Goal: Information Seeking & Learning: Learn about a topic

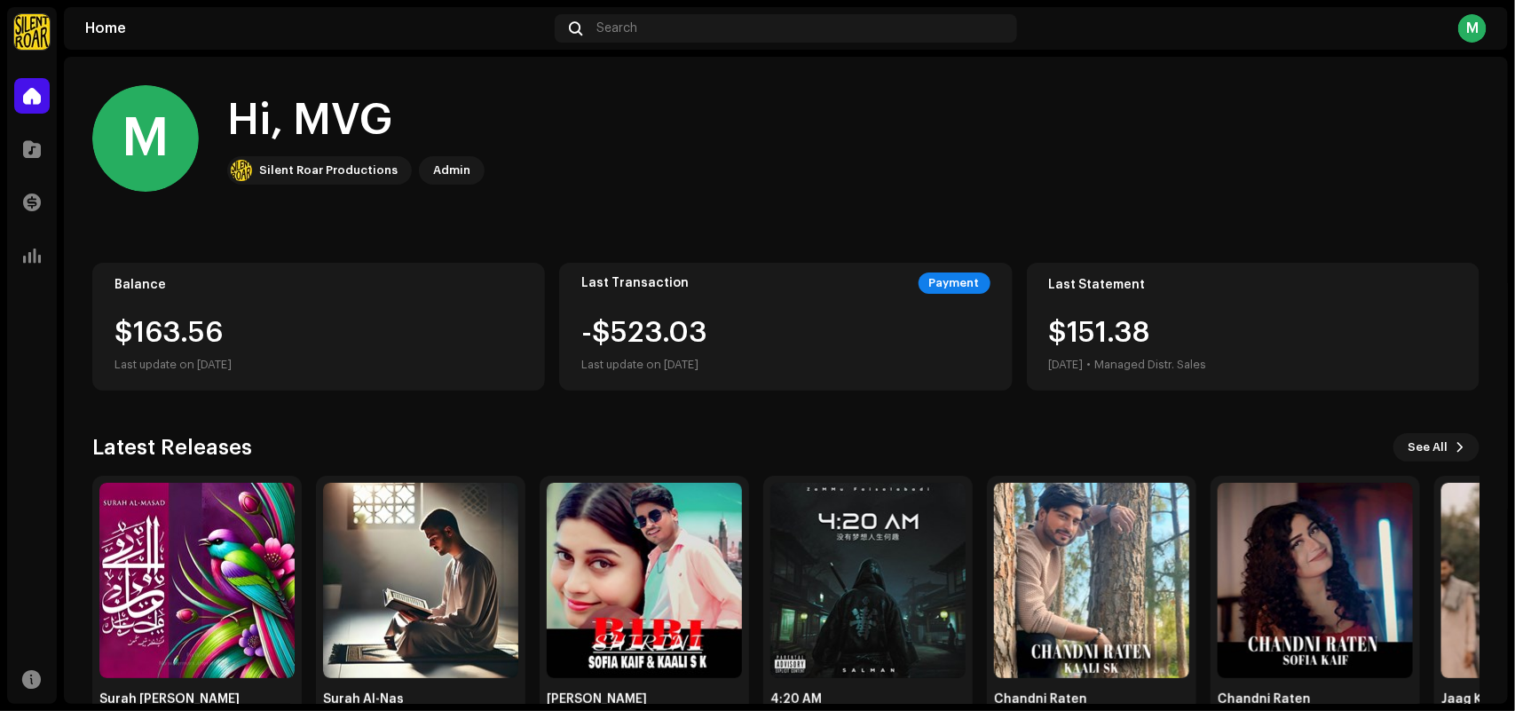
click at [473, 189] on div "M Hi, MVG Silent Roar Productions Admin" at bounding box center [786, 138] width 1388 height 107
click at [692, 135] on div "M Hi, MVG Silent Roar Productions Admin" at bounding box center [786, 138] width 1388 height 107
click at [836, 218] on home-user "M Hi, MVG Silent Roar Productions Admin" at bounding box center [786, 152] width 1388 height 135
click at [18, 255] on div at bounding box center [32, 256] width 36 height 36
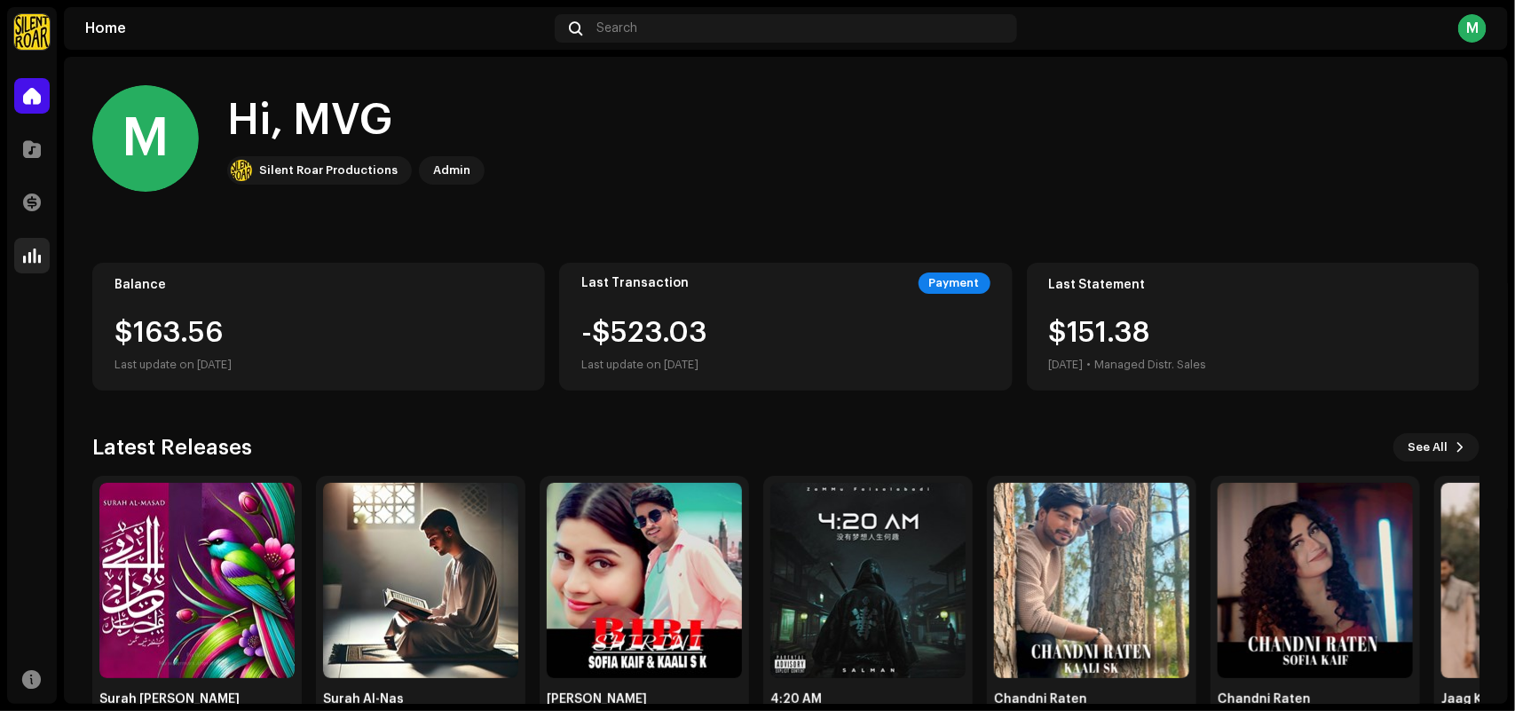
click at [18, 255] on div at bounding box center [32, 256] width 36 height 36
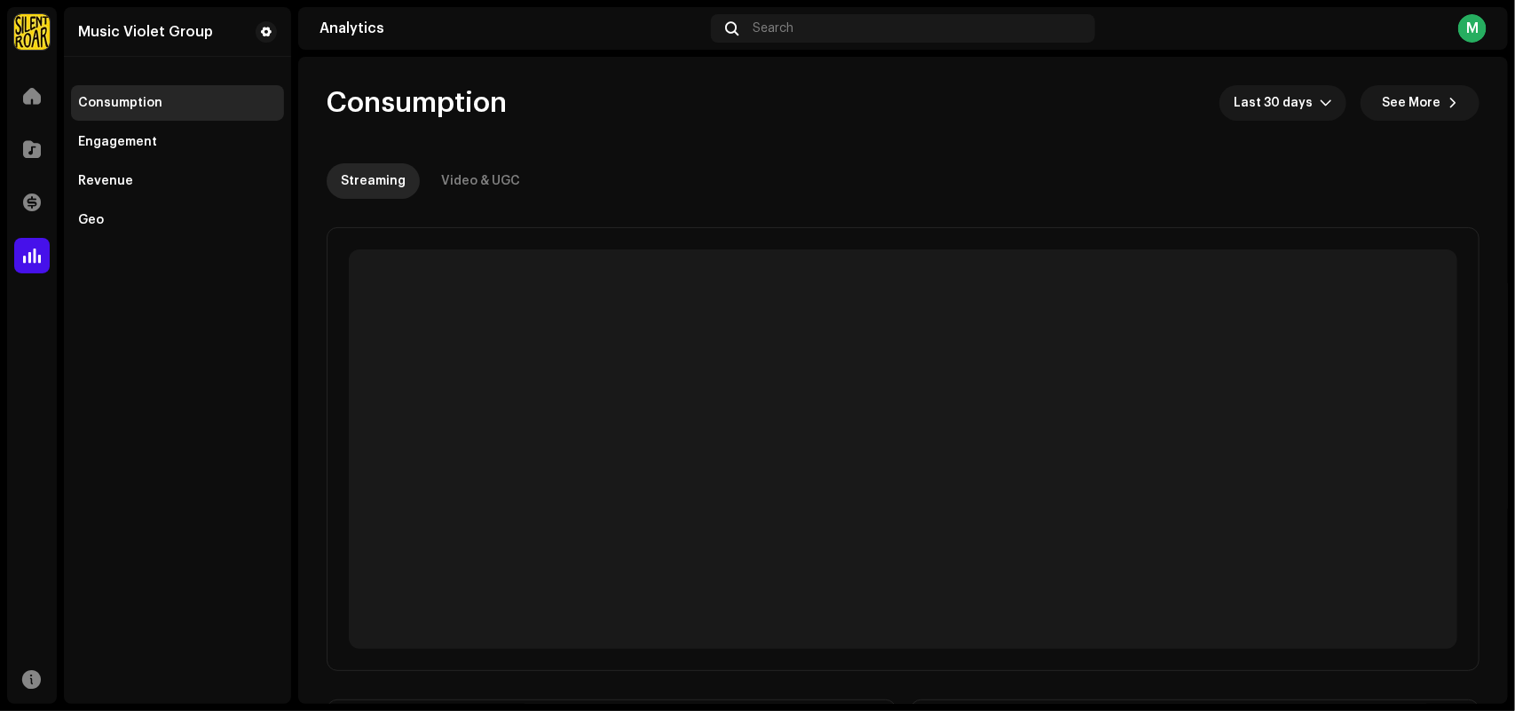
click at [755, 121] on re-o-consumption-dashboard-header "Consumption Last 30 days See More Streaming Video & UGC" at bounding box center [903, 135] width 1153 height 156
click at [28, 96] on span at bounding box center [32, 96] width 18 height 14
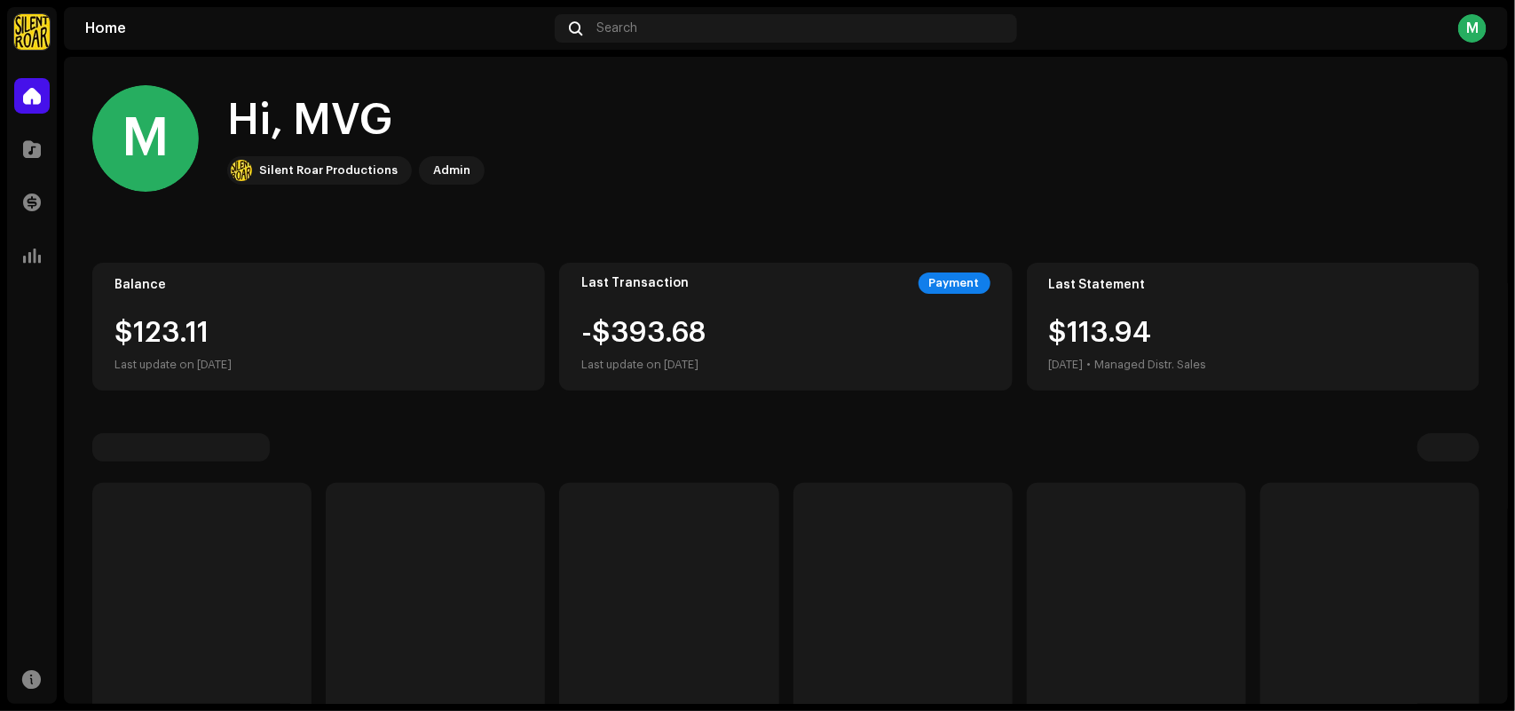
click at [28, 96] on span at bounding box center [32, 96] width 18 height 14
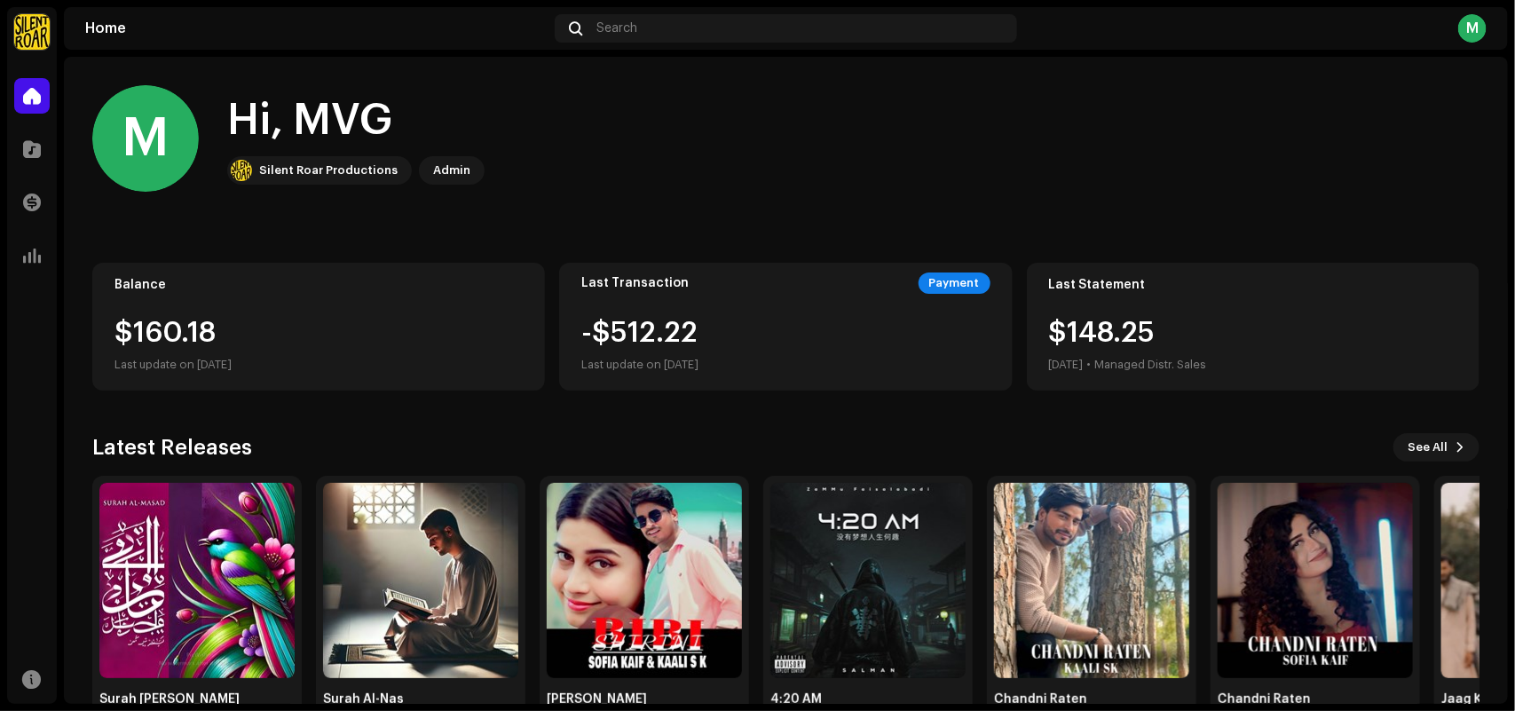
click at [28, 96] on span at bounding box center [32, 96] width 18 height 14
click at [692, 233] on div "M Hi, MVG Silent Roar Productions Admin Balance $163.56 Last update on Oct 9, 2…" at bounding box center [786, 408] width 1388 height 703
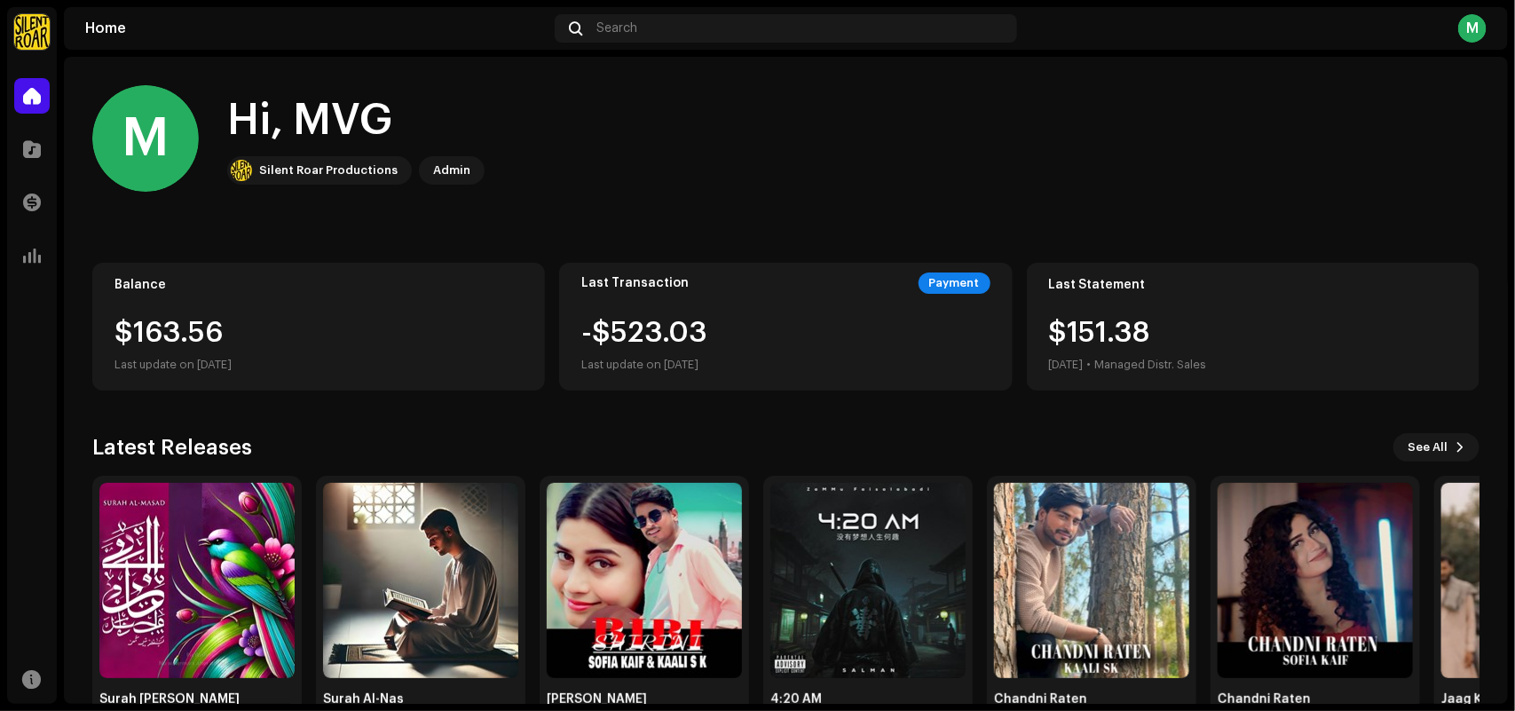
click at [781, 179] on div "M Hi, MVG Silent Roar Productions Admin" at bounding box center [786, 138] width 1388 height 107
click at [23, 241] on div at bounding box center [32, 256] width 36 height 36
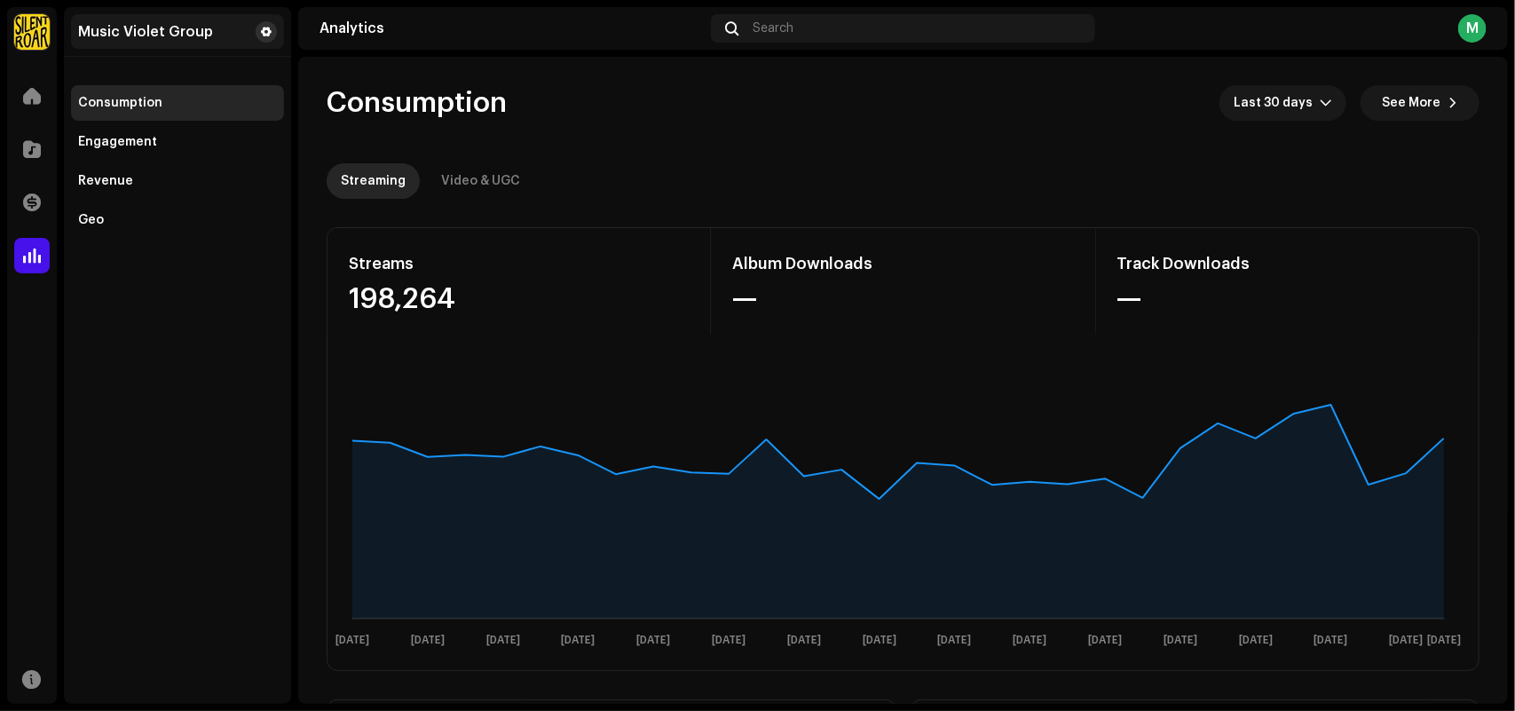
click at [262, 27] on span at bounding box center [266, 32] width 11 height 14
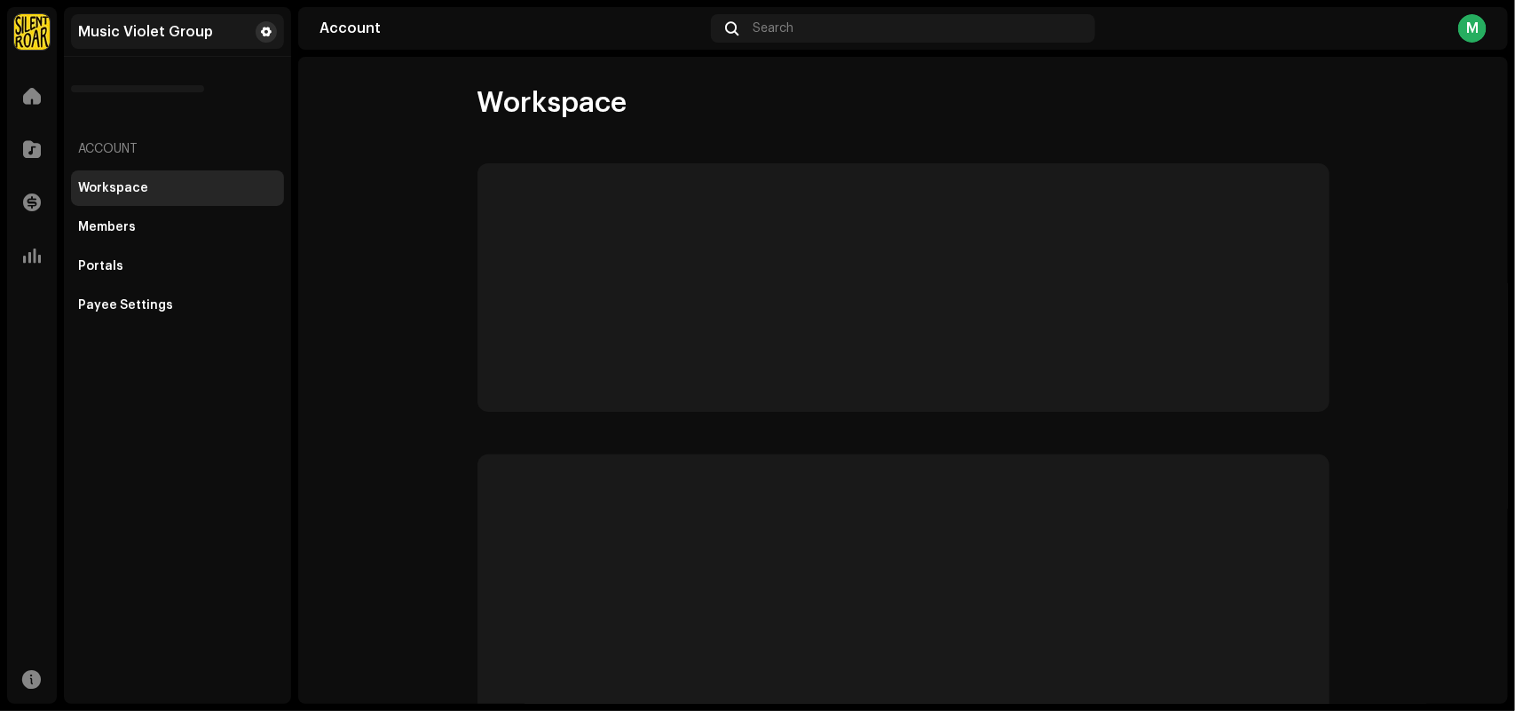
click at [262, 27] on span at bounding box center [266, 32] width 11 height 14
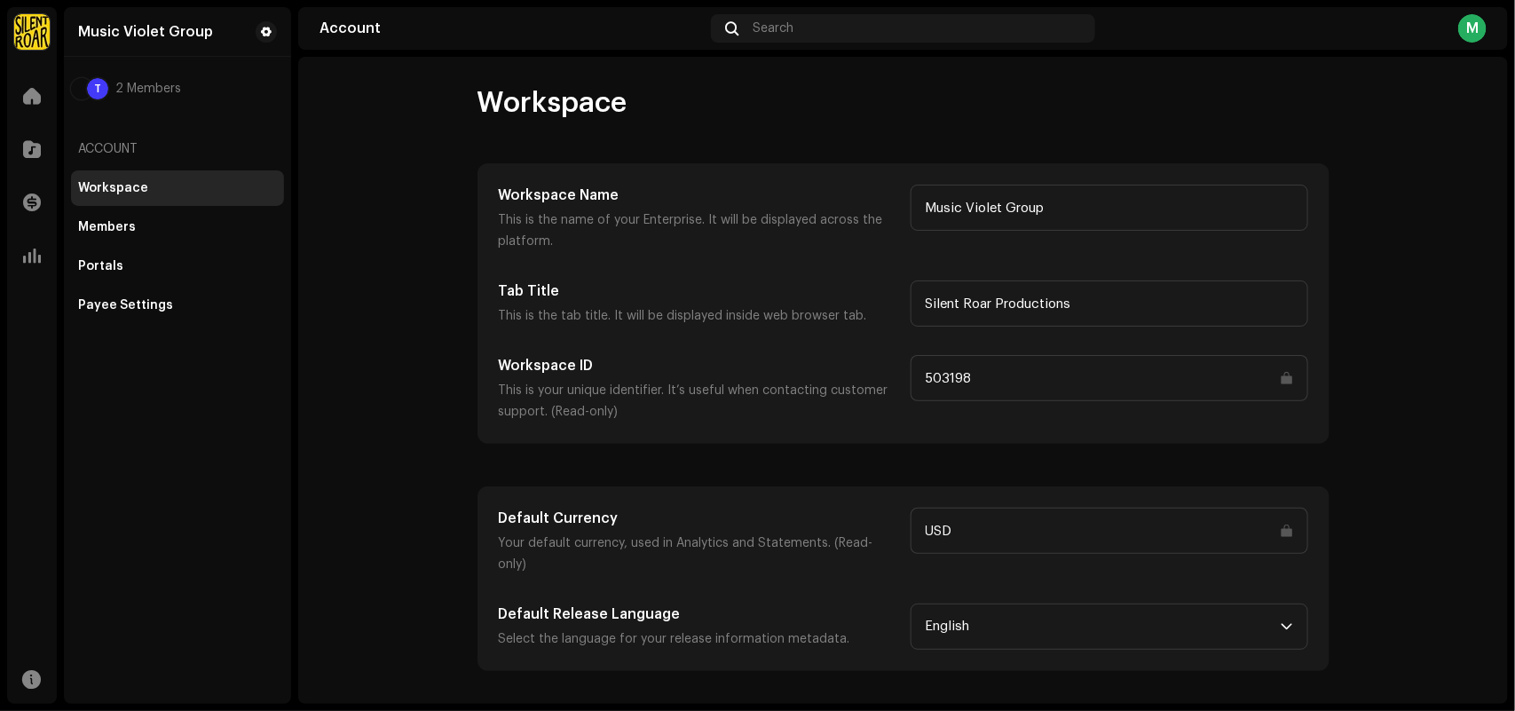
click at [337, 313] on account-workspace "Workspace Workspace Name This is the name of your Enterprise. It will be displa…" at bounding box center [903, 378] width 1210 height 586
click at [175, 241] on div "Members" at bounding box center [177, 228] width 213 height 36
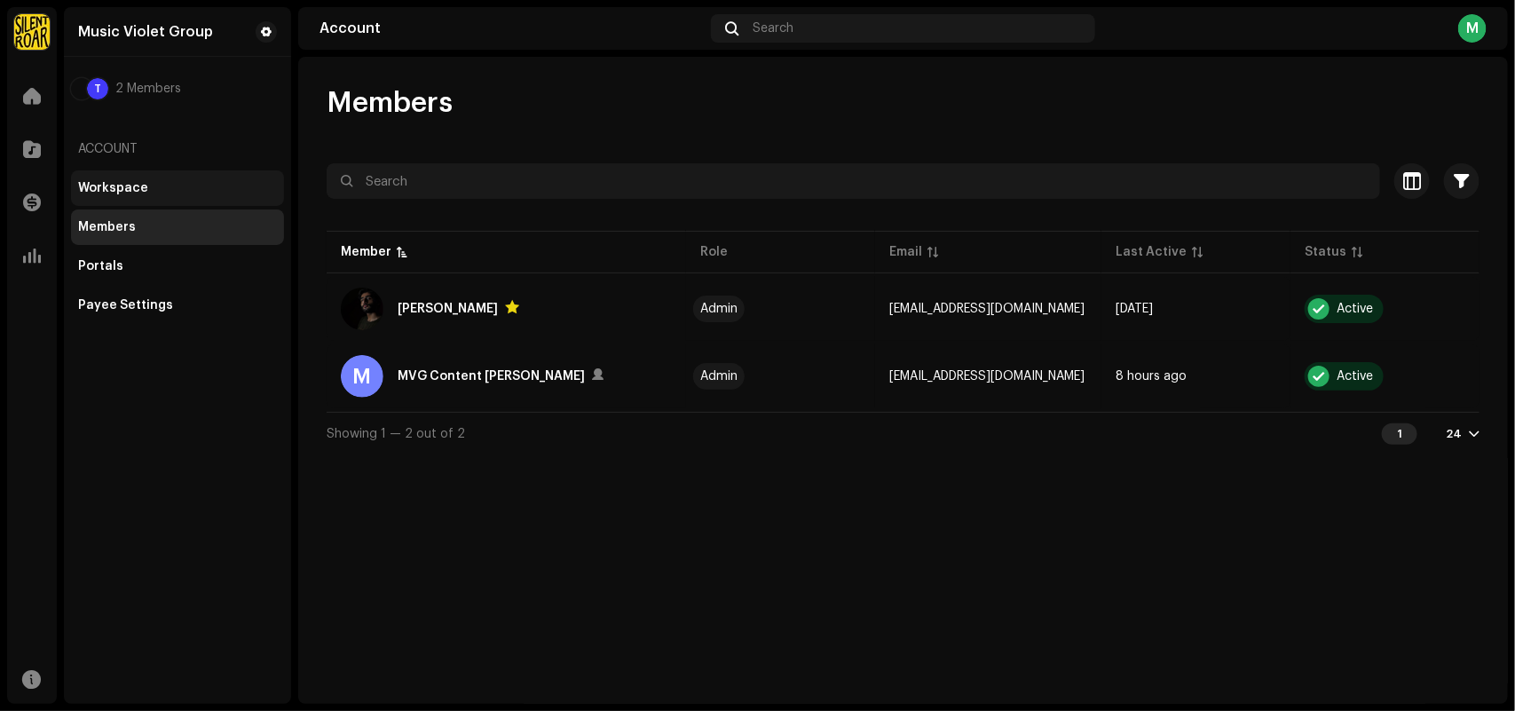
click at [183, 176] on div "Workspace" at bounding box center [177, 188] width 213 height 36
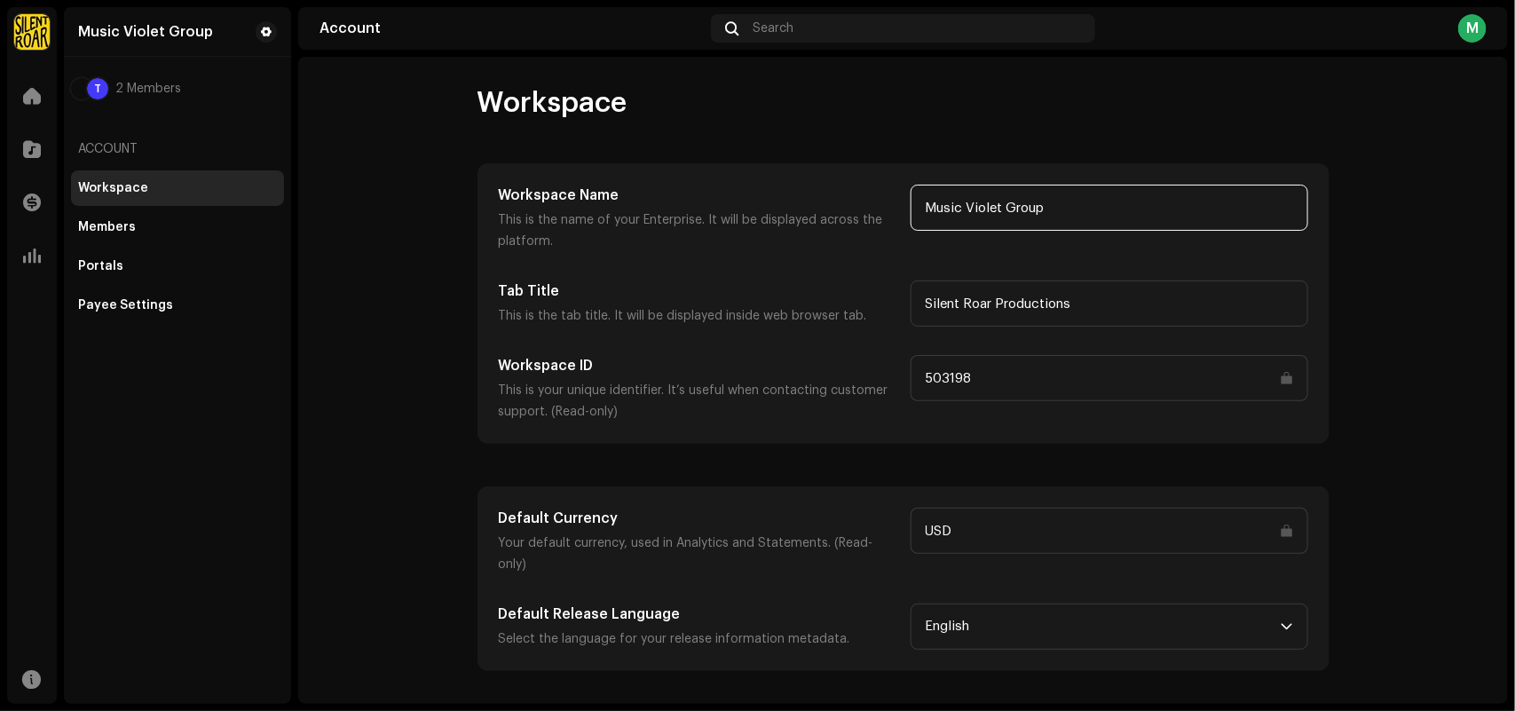
click at [1035, 206] on input "Music Violet Group" at bounding box center [1110, 208] width 398 height 46
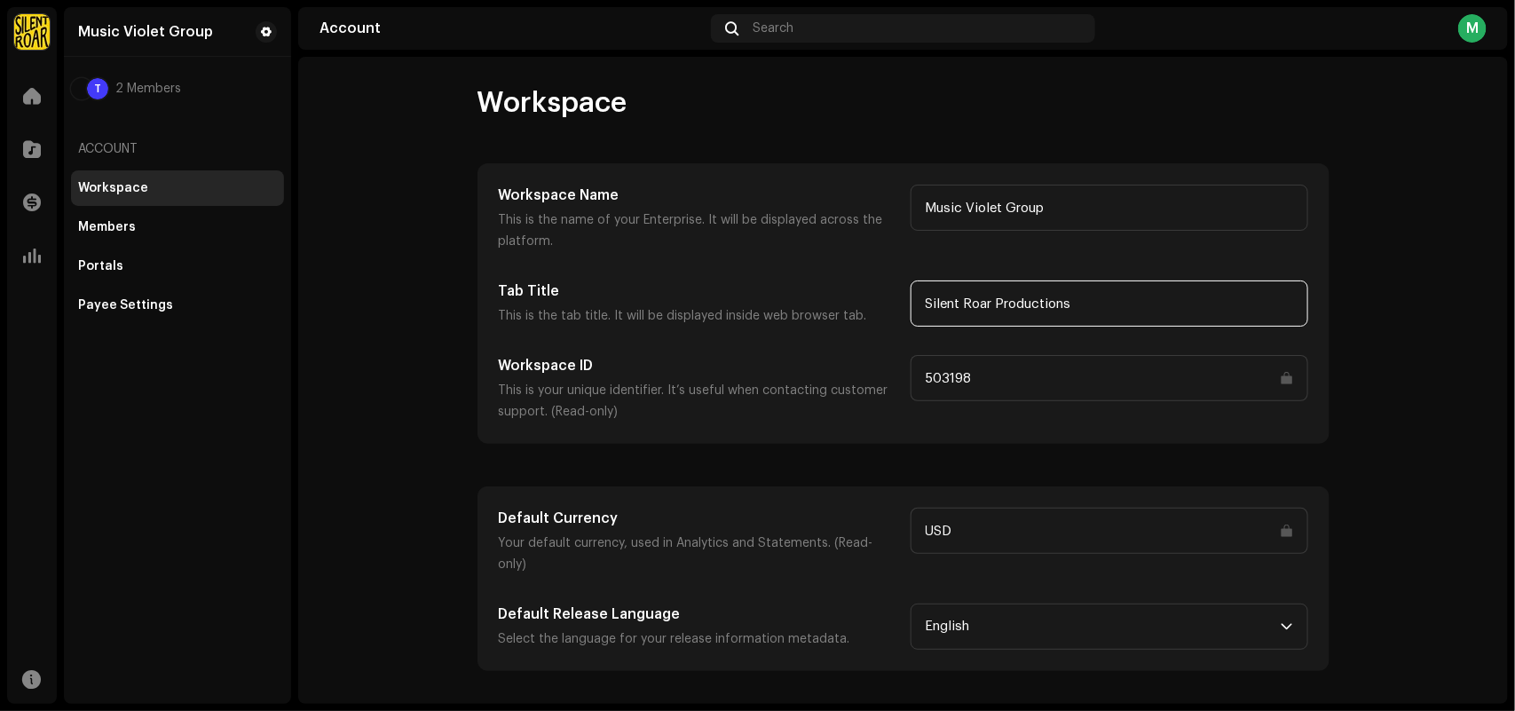
click at [1065, 311] on input "Silent Roar Productions" at bounding box center [1110, 304] width 398 height 46
paste input "Music Violet Group"
type input "Music Violet Group"
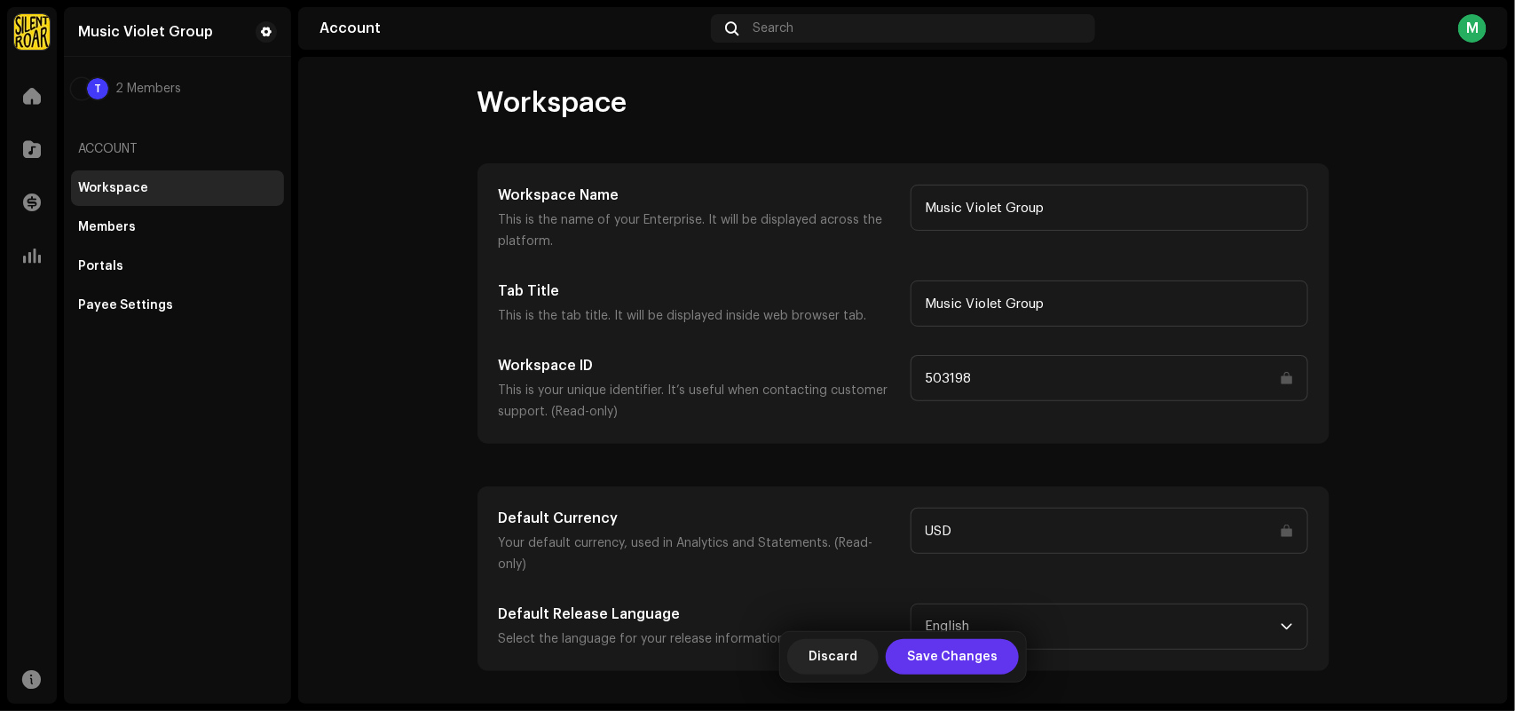
click at [933, 650] on span "Save Changes" at bounding box center [952, 657] width 91 height 36
click at [1485, 338] on account-workspace "Workspace Workspace Name This is the name of your Enterprise. It will be displa…" at bounding box center [903, 378] width 1210 height 586
click at [169, 226] on div "Members" at bounding box center [177, 227] width 199 height 14
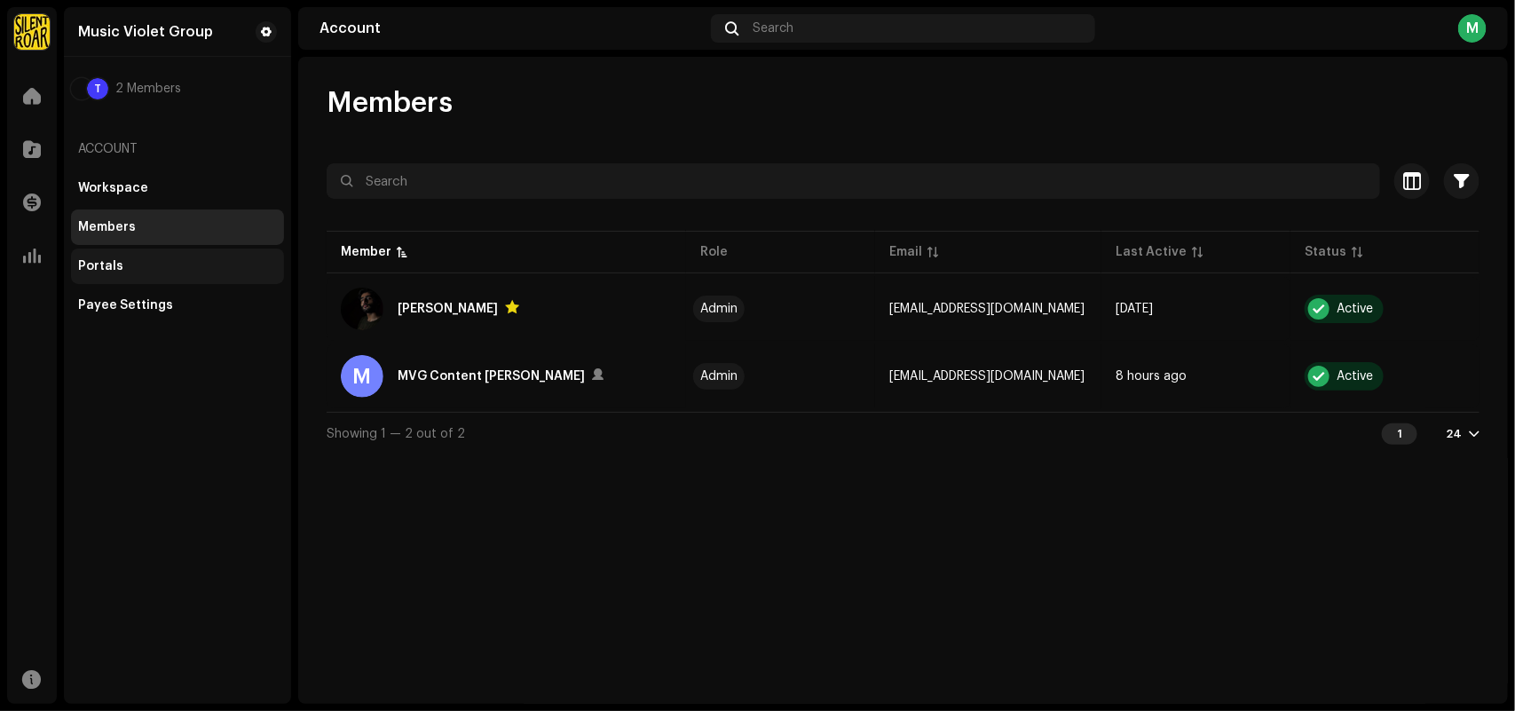
click at [156, 253] on div "Portals" at bounding box center [177, 267] width 213 height 36
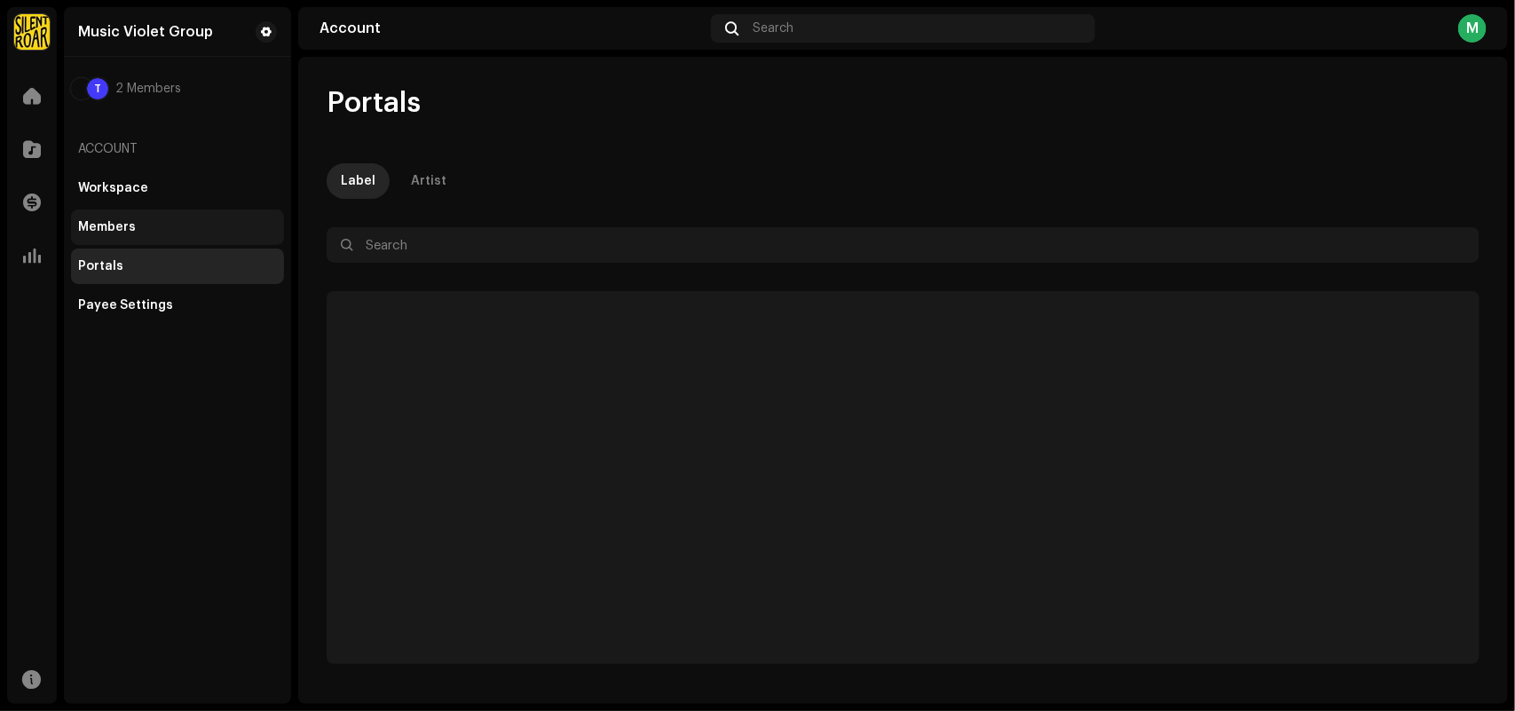
click at [148, 223] on div "Members" at bounding box center [177, 227] width 199 height 14
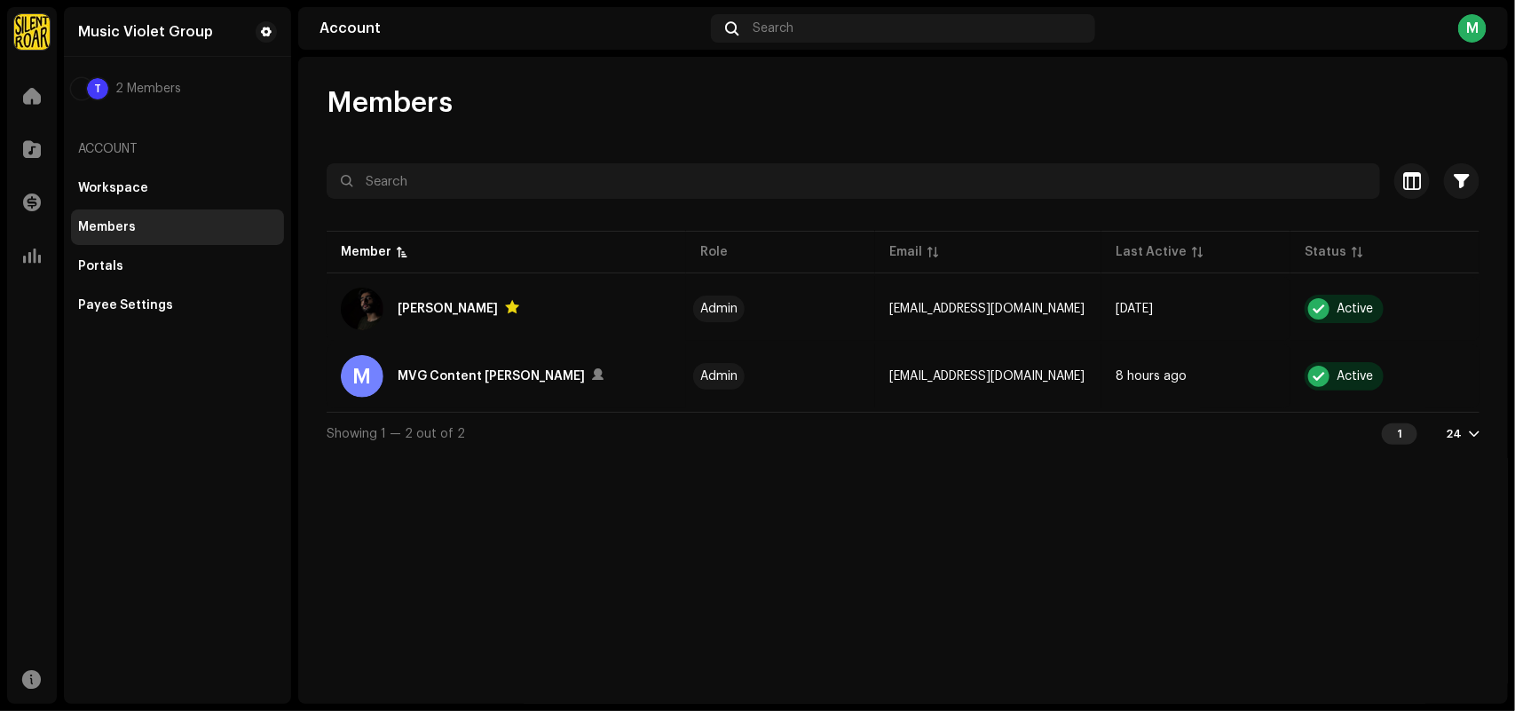
click at [604, 495] on div "Members Selected 0 Select all 2 Options Filters Status Active Suspended Owner Y…" at bounding box center [903, 380] width 1210 height 647
click at [161, 288] on div "Payee Settings" at bounding box center [177, 306] width 213 height 36
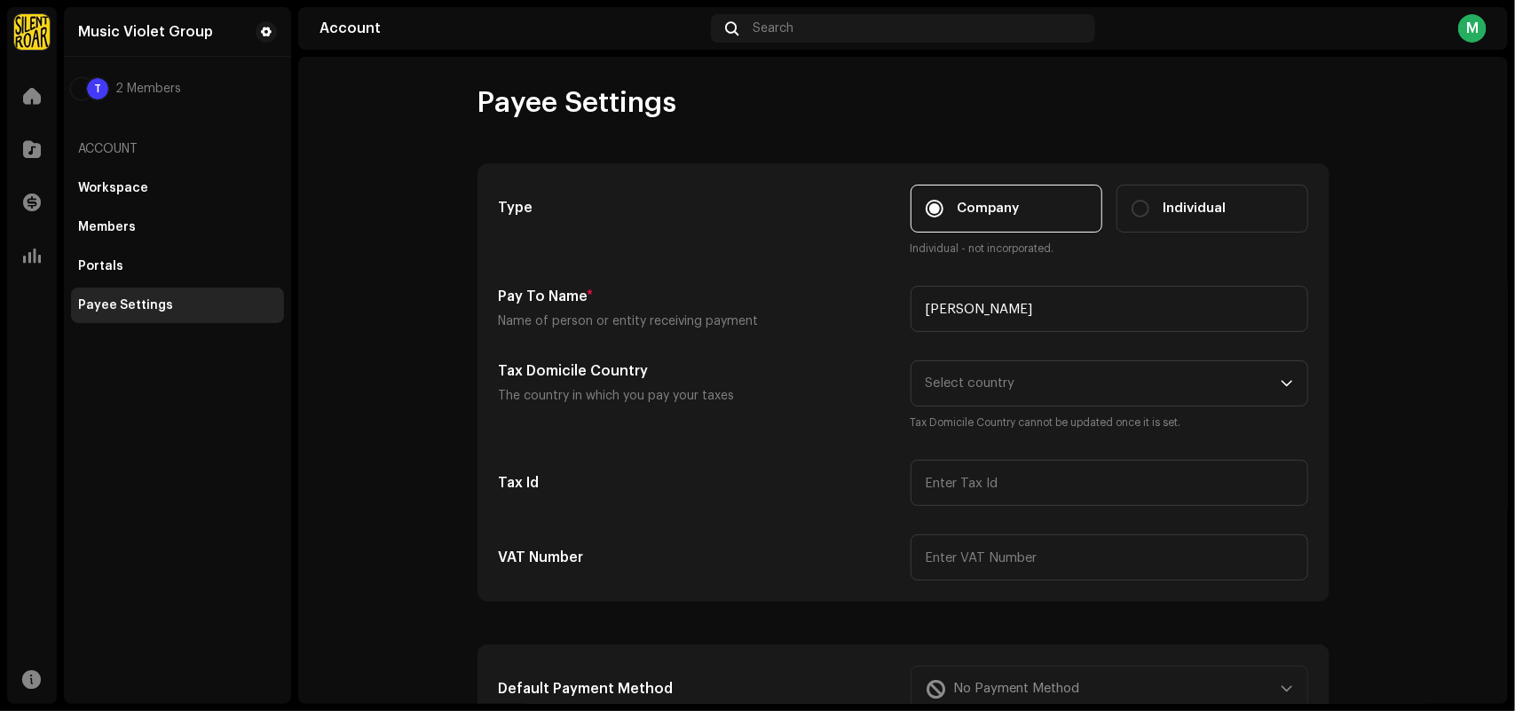
click at [613, 233] on re-m-form-label "Type" at bounding box center [698, 221] width 398 height 73
click at [36, 84] on div at bounding box center [32, 96] width 36 height 36
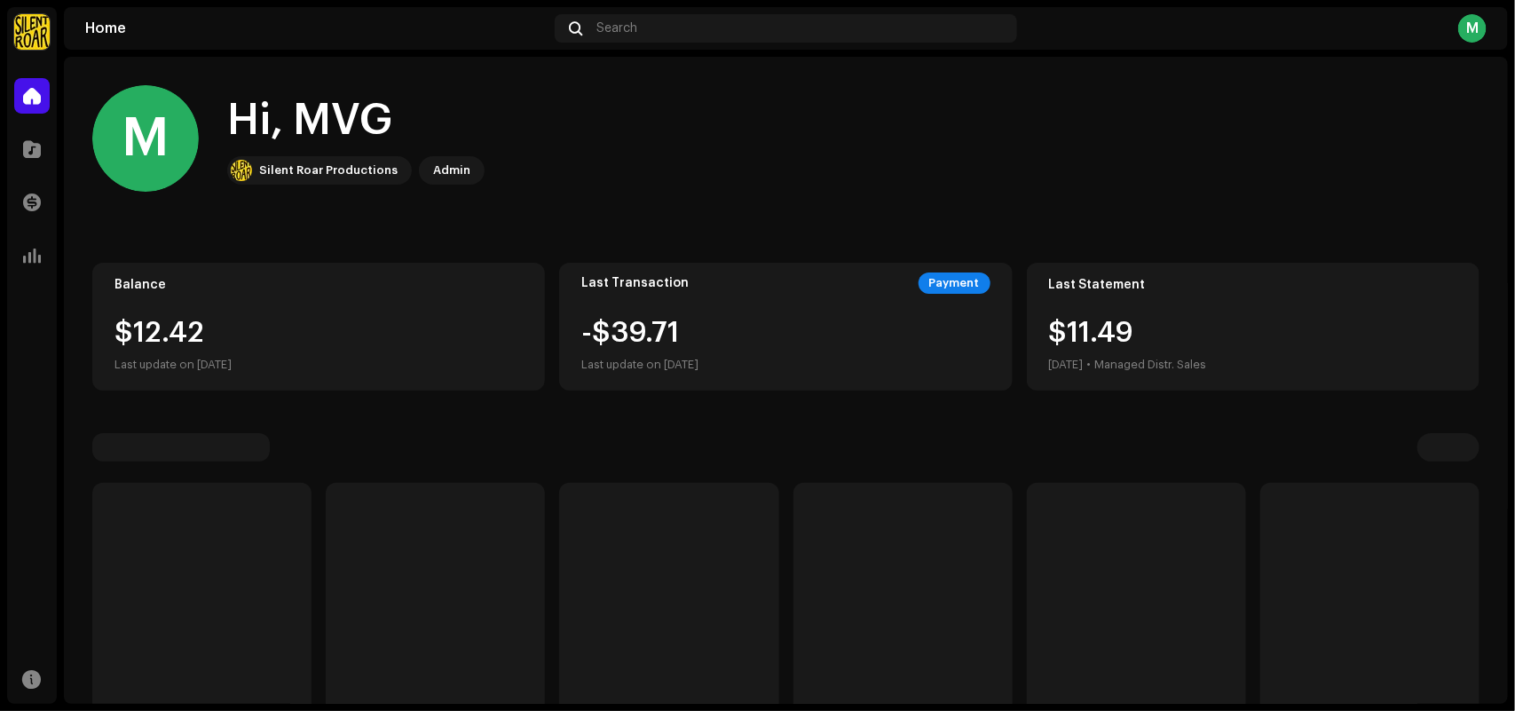
click at [36, 84] on div at bounding box center [32, 96] width 36 height 36
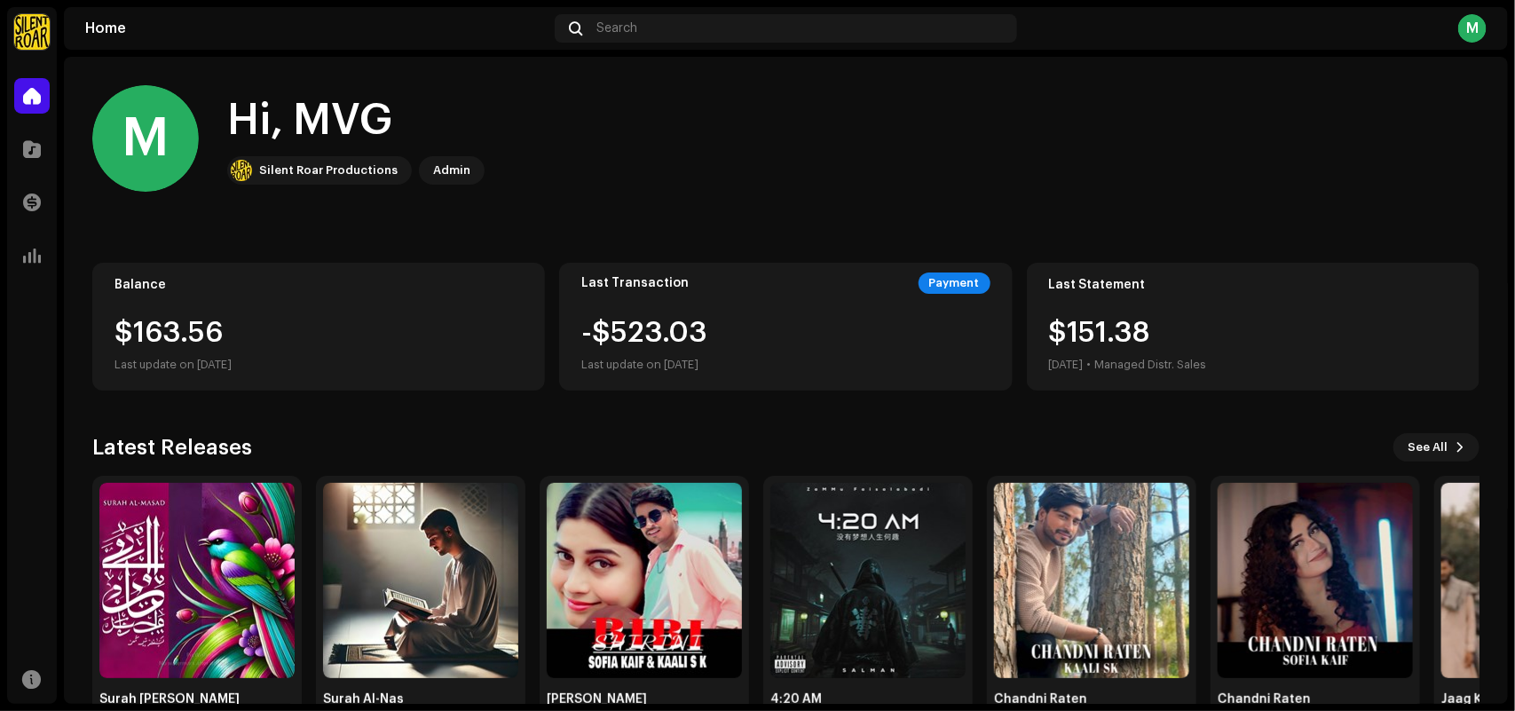
click at [631, 140] on div "M Hi, MVG Silent Roar Productions Admin" at bounding box center [786, 138] width 1388 height 107
click at [631, 158] on div "M Hi, MVG Silent Roar Productions Admin" at bounding box center [786, 138] width 1388 height 107
click at [34, 134] on div at bounding box center [32, 149] width 36 height 36
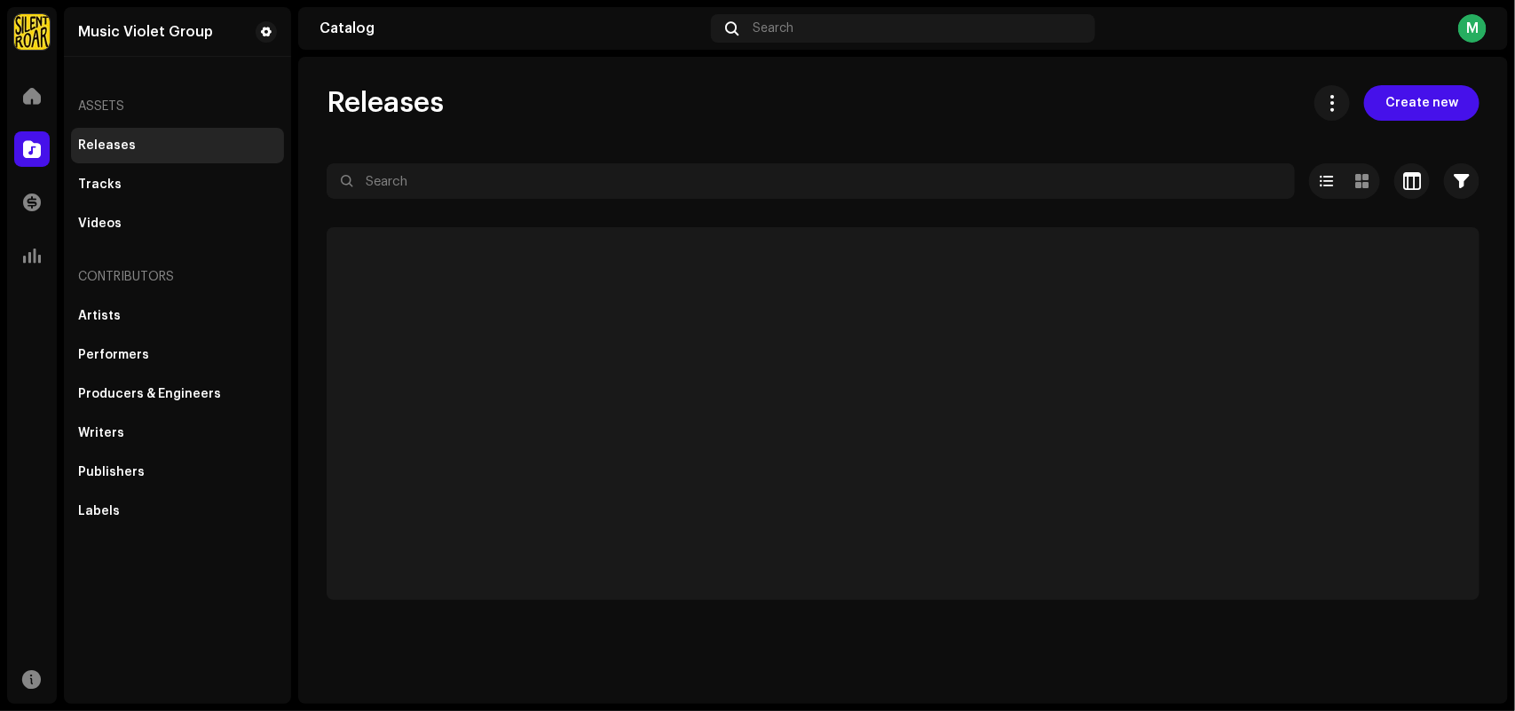
click at [590, 99] on div "Releases Create new" at bounding box center [903, 103] width 1153 height 36
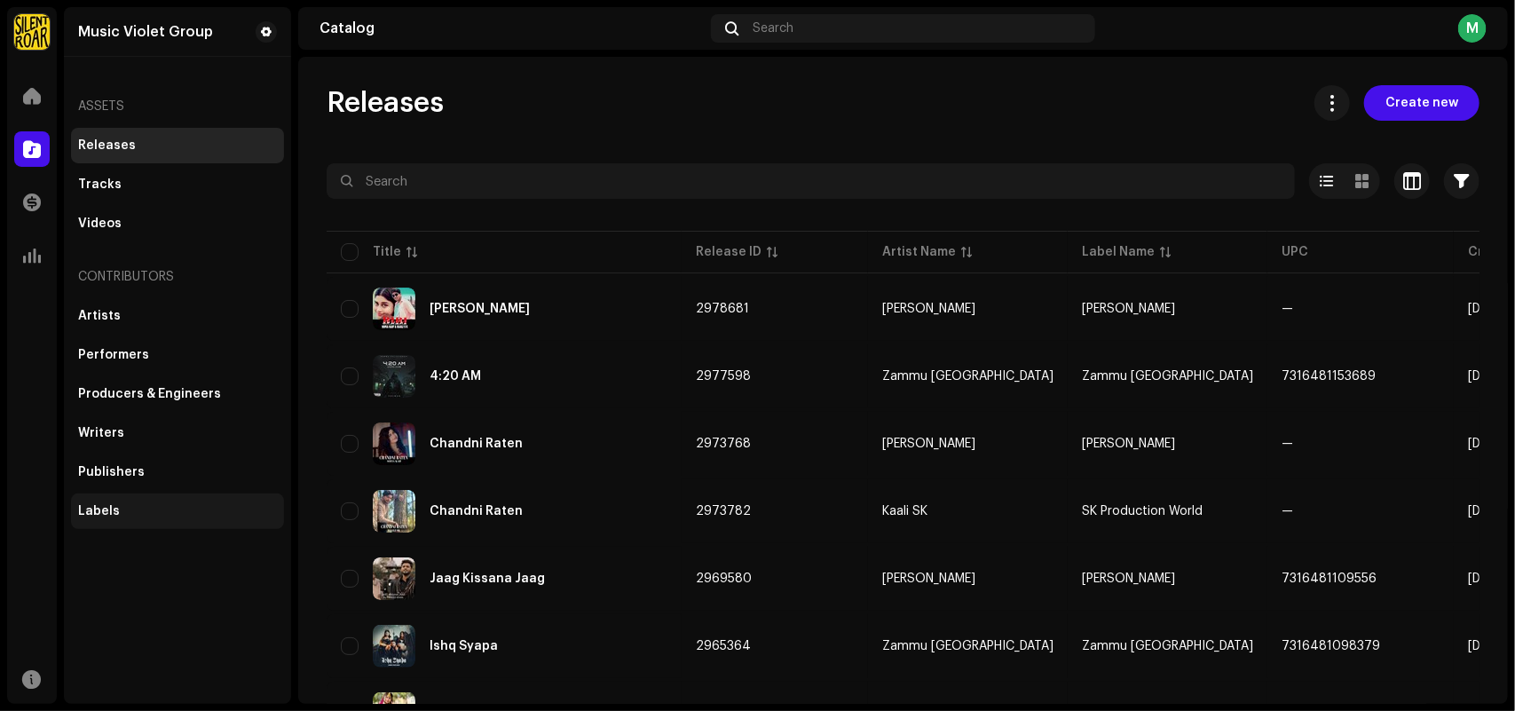
click at [135, 497] on div "Labels" at bounding box center [177, 512] width 213 height 36
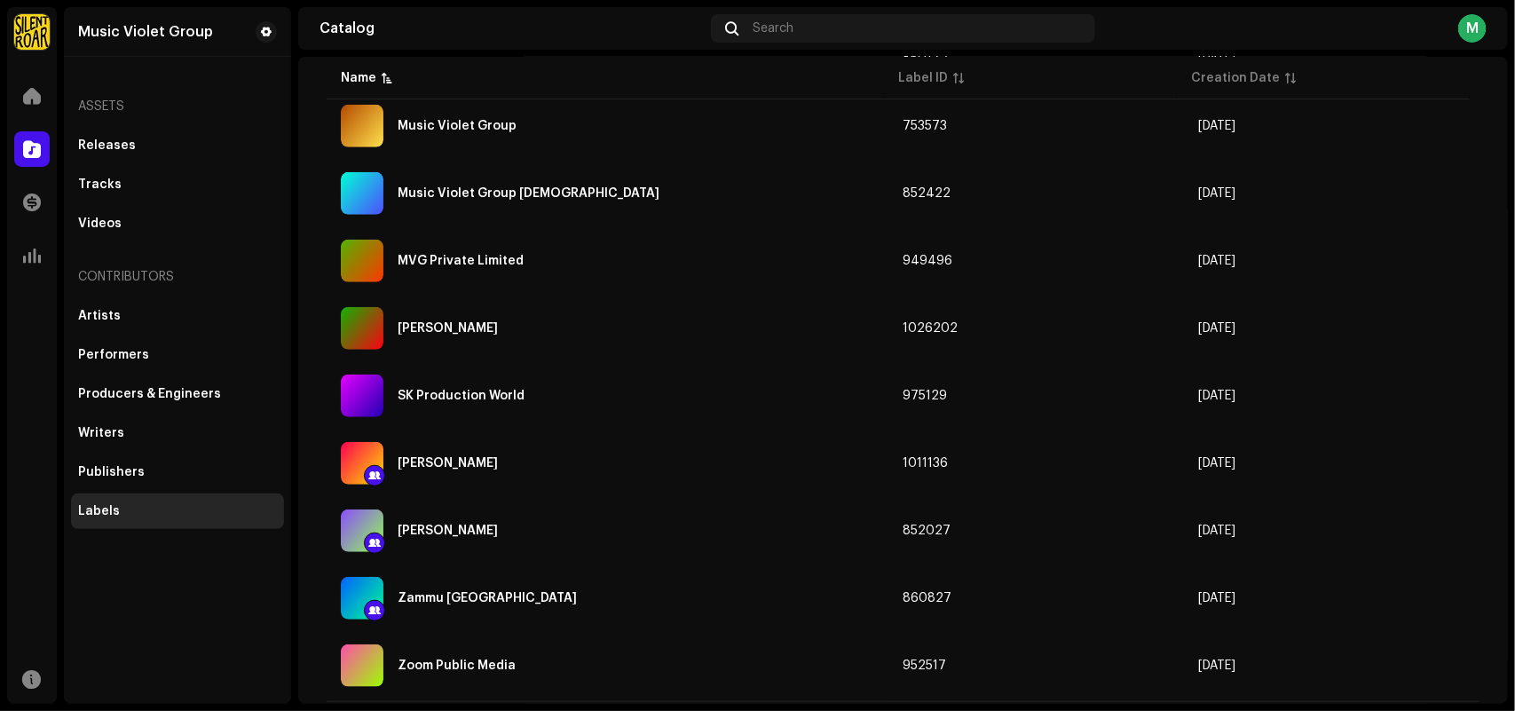
scroll to position [559, 0]
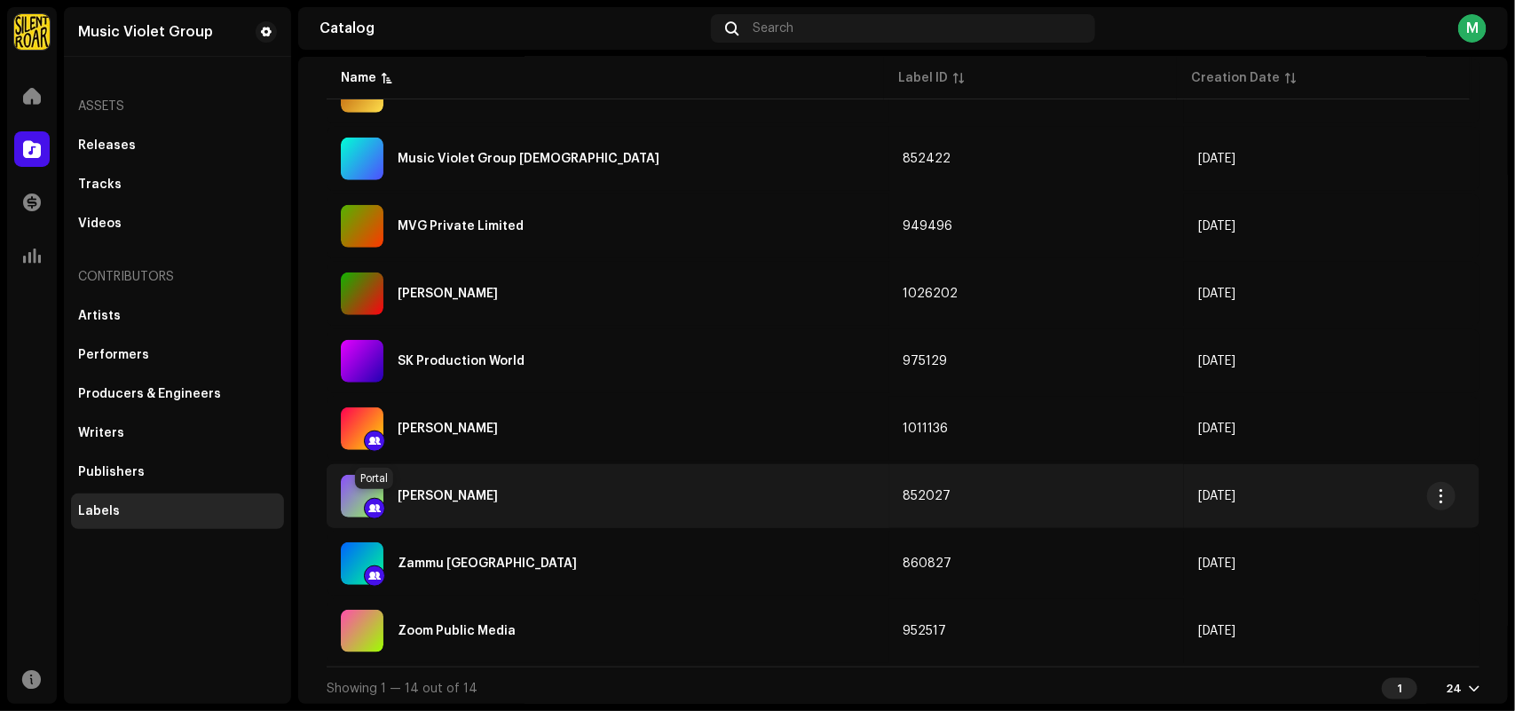
click at [374, 502] on div at bounding box center [374, 508] width 21 height 21
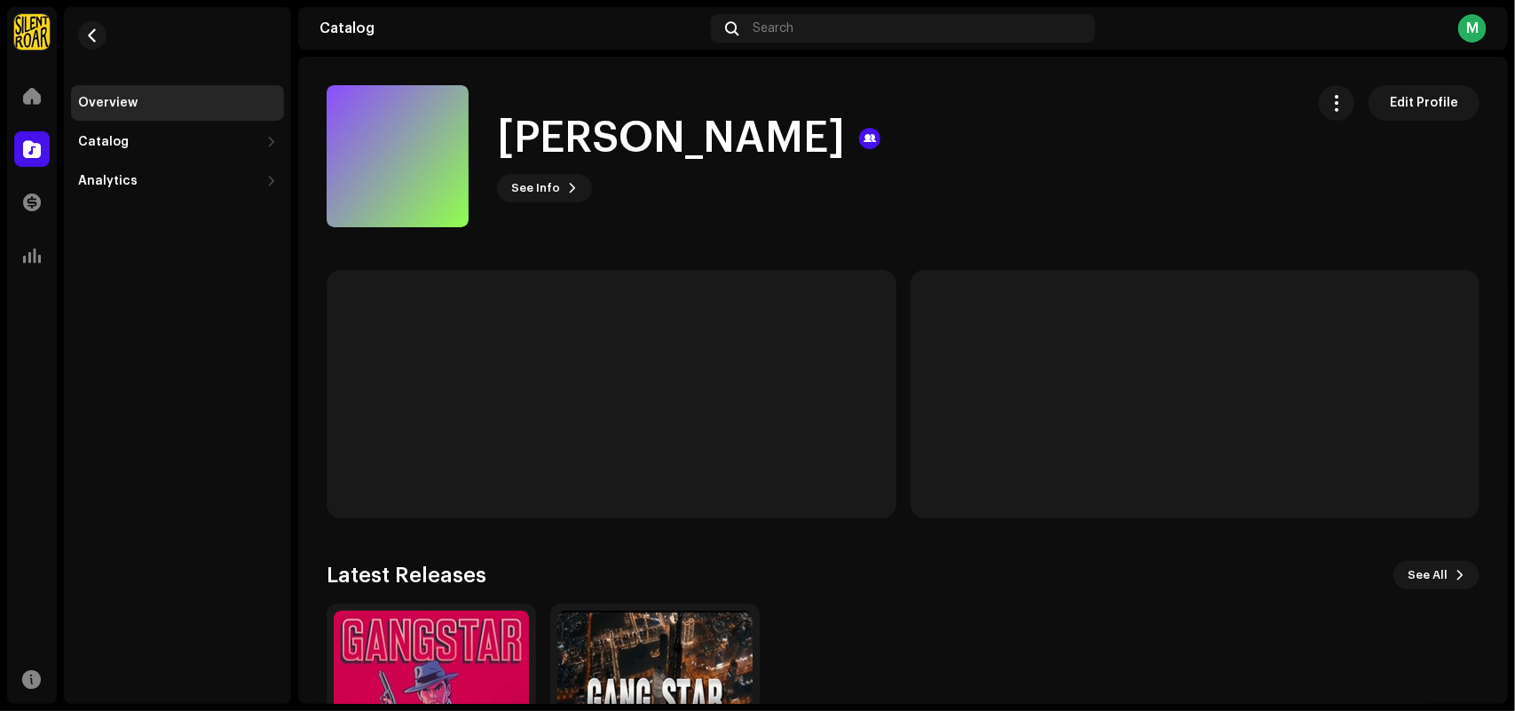
click at [695, 245] on catalog-labels-details-overview "Tayyab Bajwa Edit Profile Tayyab Bajwa See Info Edit Profile Edit Profile Lates…" at bounding box center [903, 472] width 1210 height 831
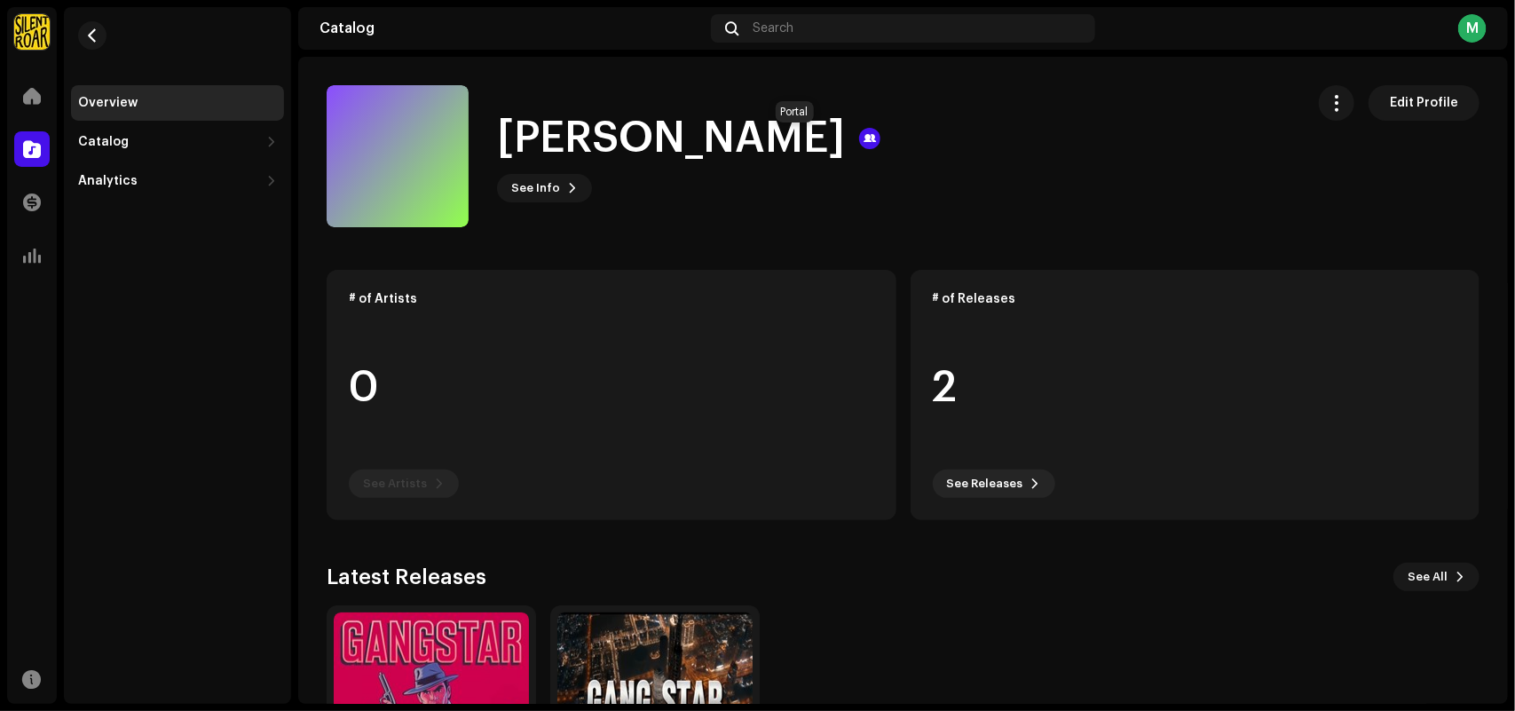
click at [859, 136] on div at bounding box center [869, 138] width 21 height 21
click at [118, 146] on div "Catalog" at bounding box center [103, 142] width 51 height 14
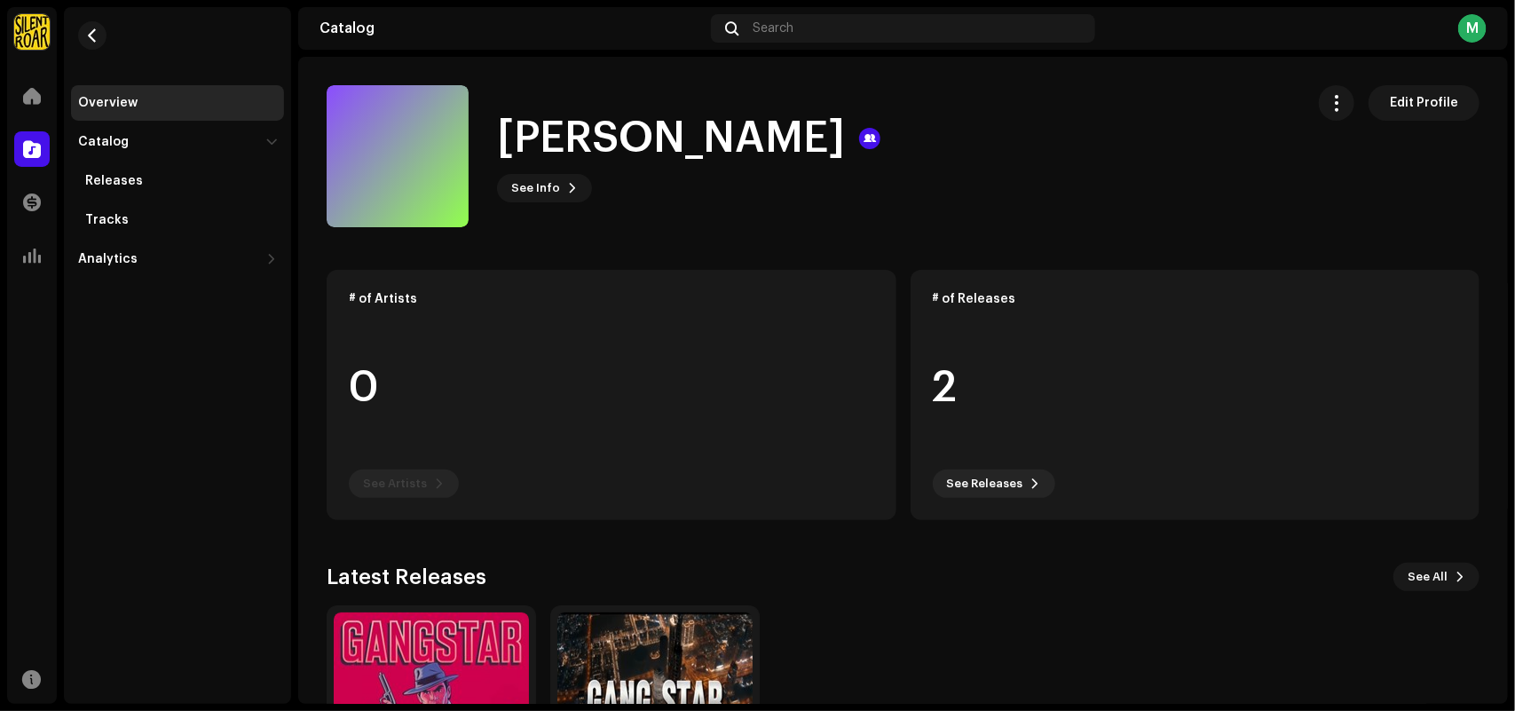
click at [170, 397] on div "Overview Catalog Releases Tracks Analytics Consumption Engagement Revenue" at bounding box center [177, 355] width 227 height 697
click at [87, 29] on span "button" at bounding box center [92, 35] width 13 height 14
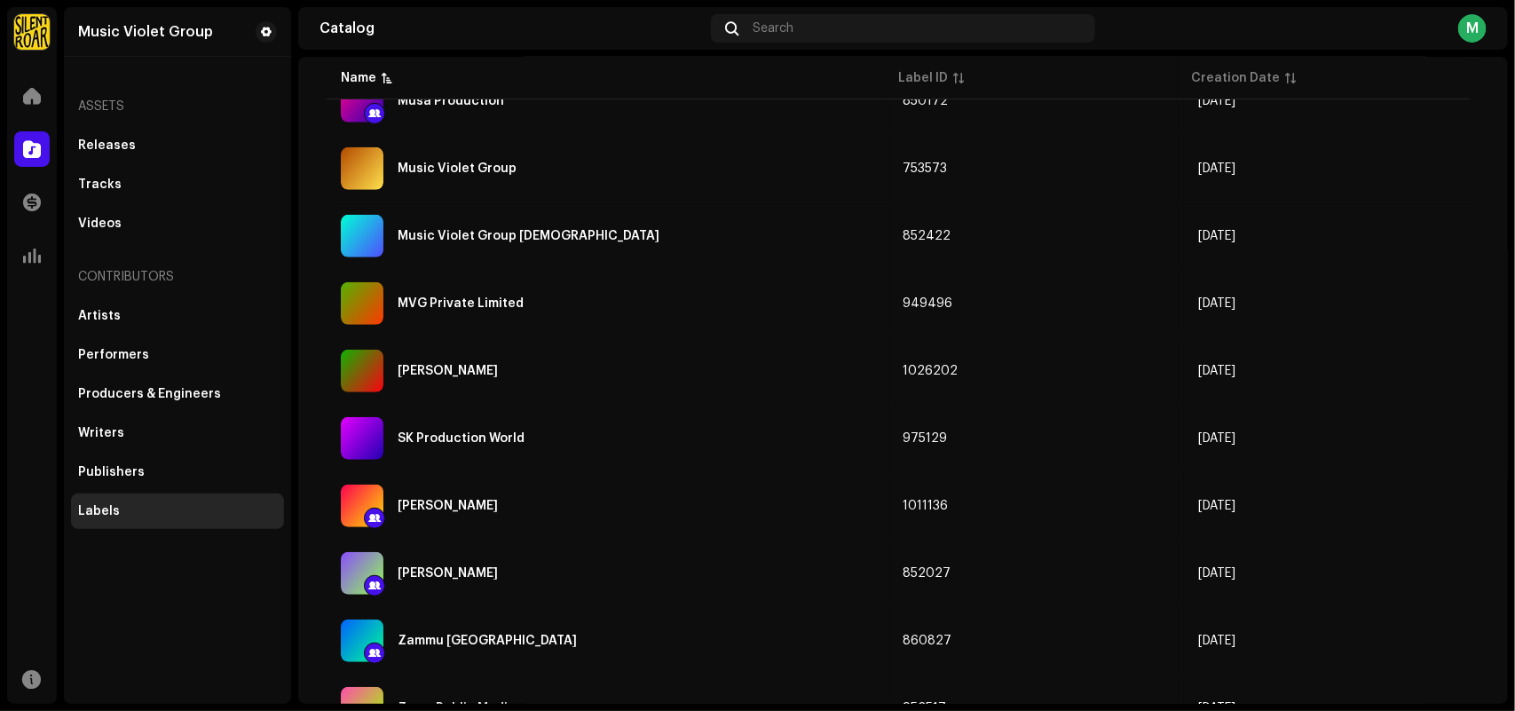
scroll to position [559, 0]
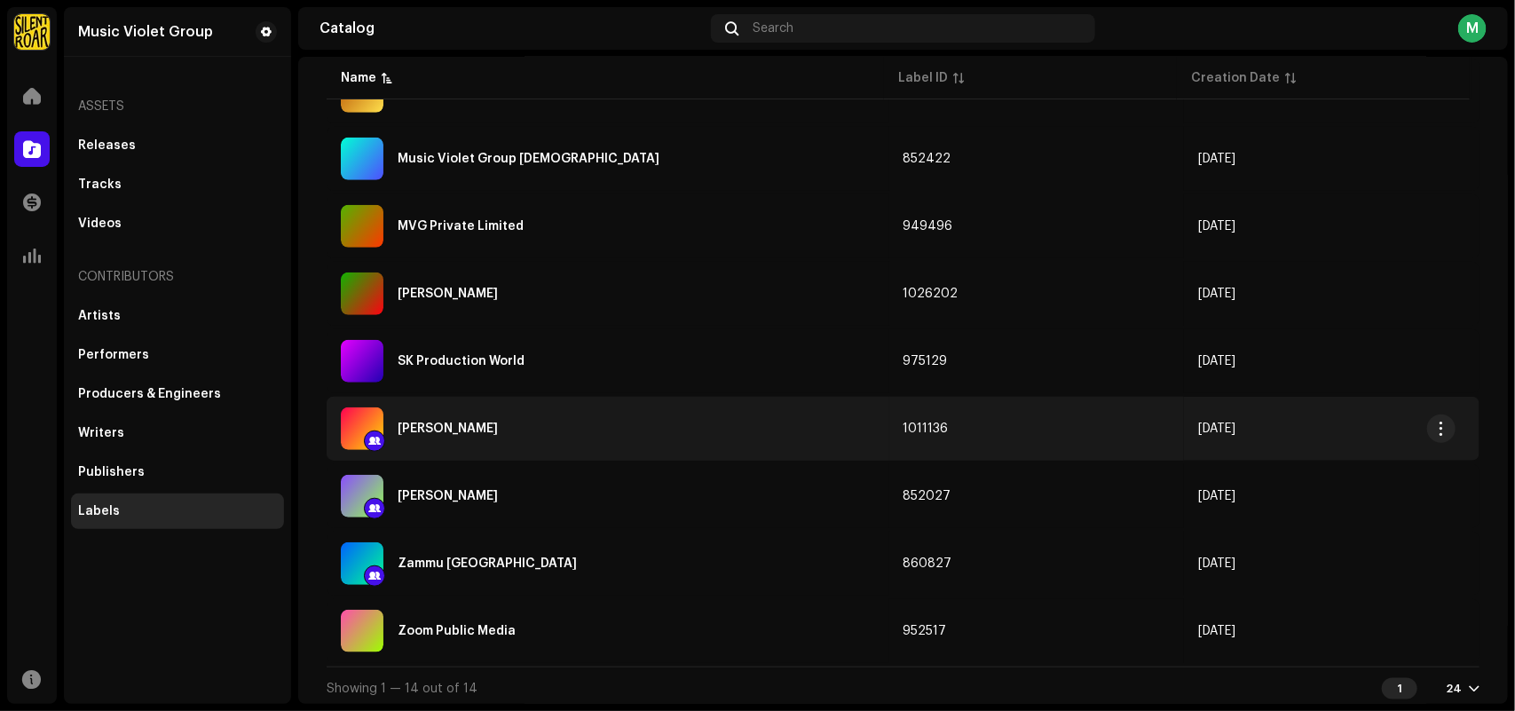
click at [651, 427] on div "Sofia Kaif" at bounding box center [608, 428] width 534 height 43
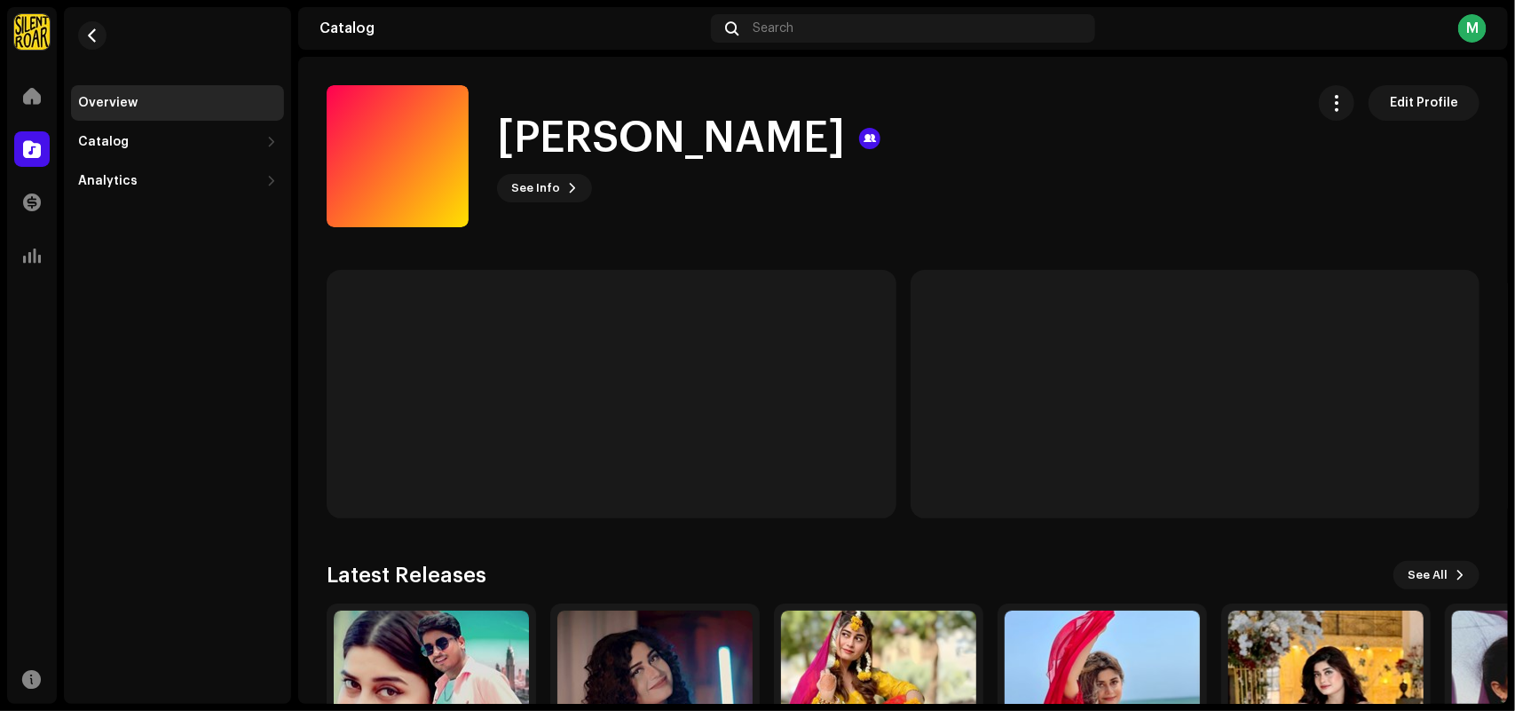
click at [907, 254] on catalog-labels-details-overview "Sofia Kaif Edit Profile Sofia Kaif See Info Edit Profile Edit Profile Latest Re…" at bounding box center [903, 472] width 1210 height 831
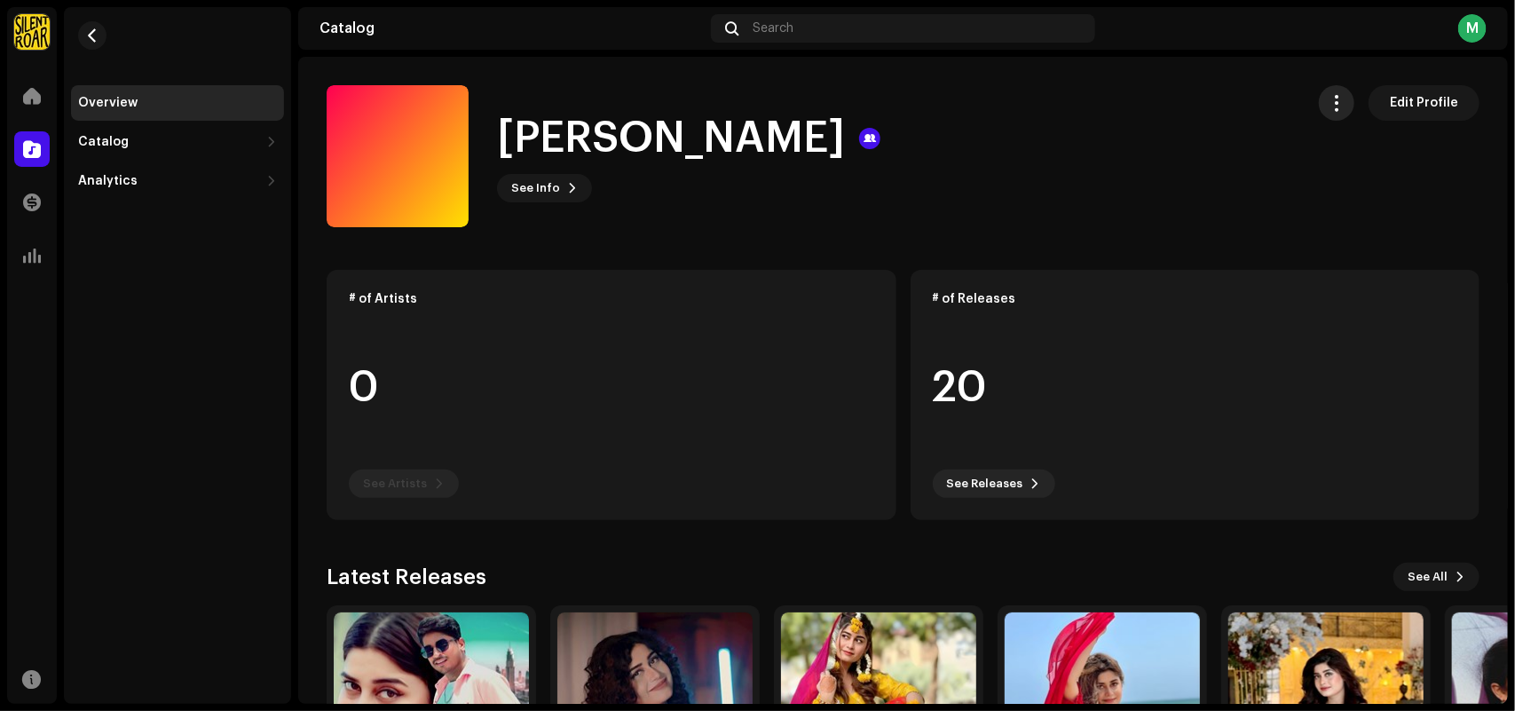
click at [1342, 95] on button "button" at bounding box center [1337, 103] width 36 height 36
click at [1194, 143] on div "Sofia Kaif See Info Edit Profile" at bounding box center [809, 156] width 964 height 142
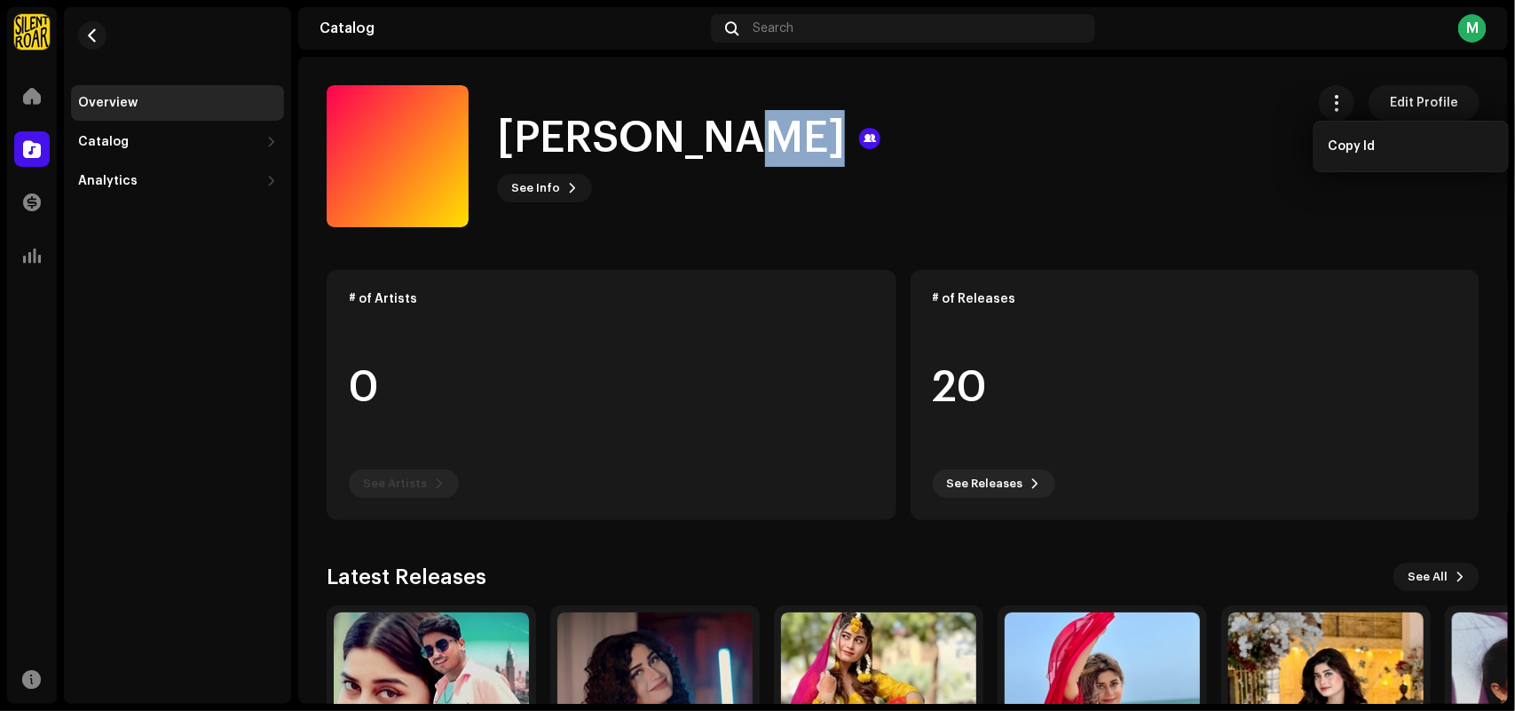
click at [1194, 143] on div "Sofia Kaif See Info Edit Profile" at bounding box center [809, 156] width 964 height 142
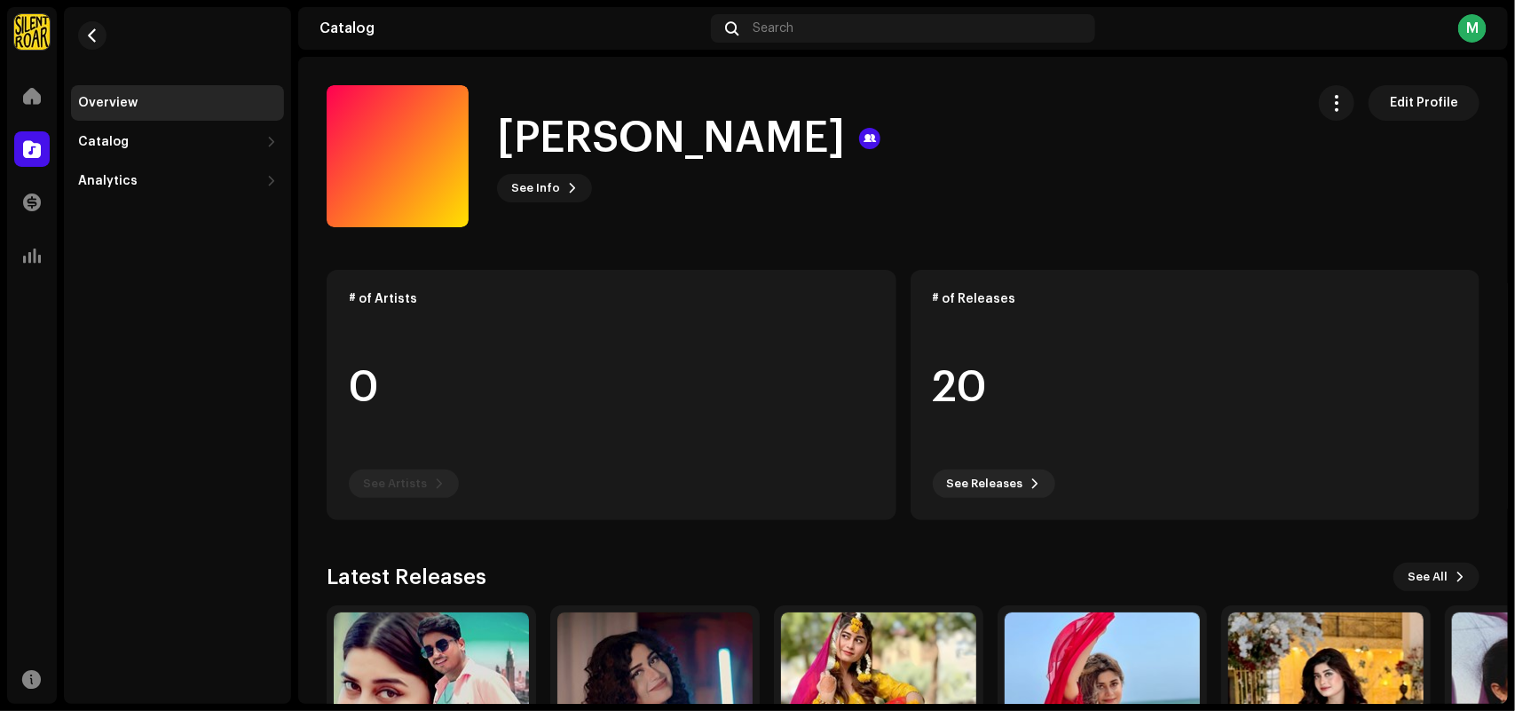
click at [1194, 143] on div "Sofia Kaif See Info Edit Profile" at bounding box center [809, 156] width 964 height 142
click at [28, 94] on span at bounding box center [32, 96] width 18 height 14
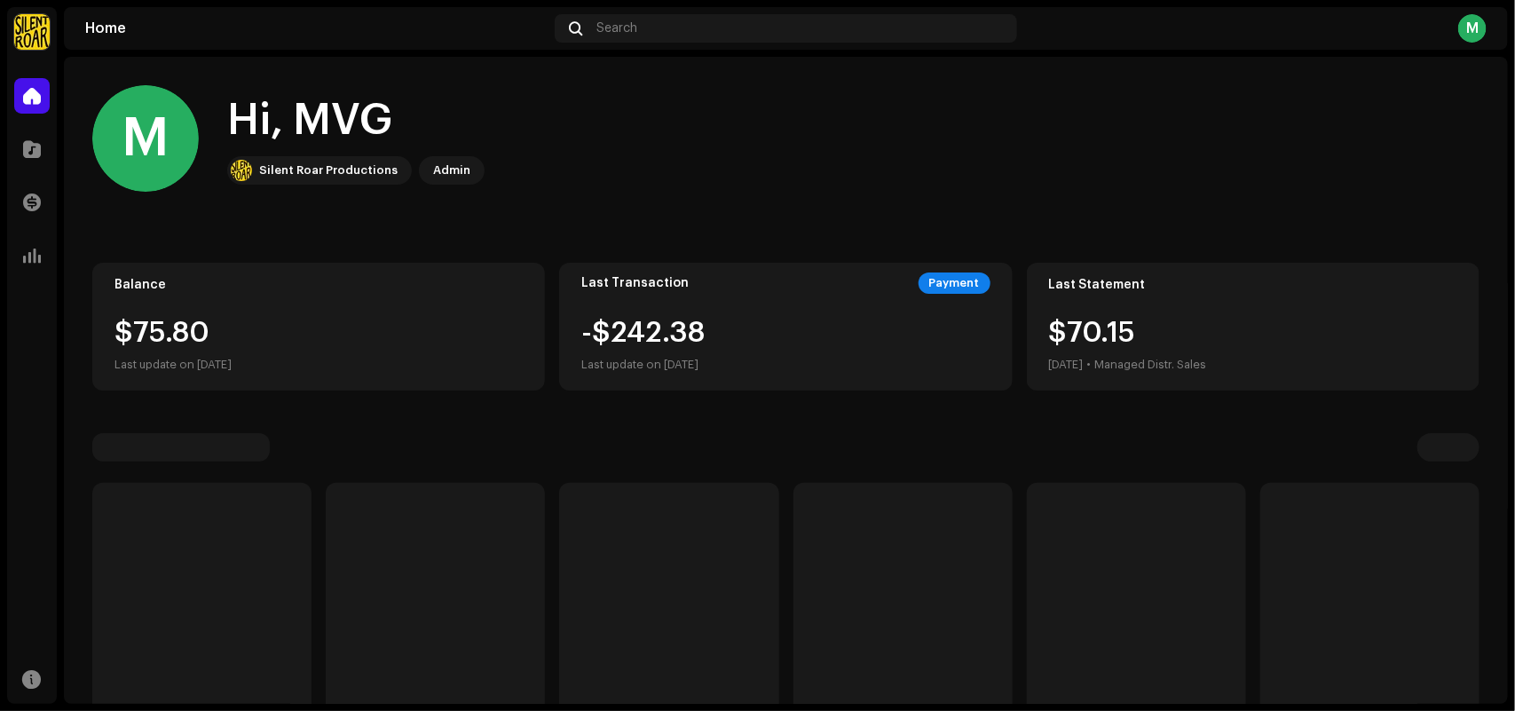
click at [28, 94] on span at bounding box center [32, 96] width 18 height 14
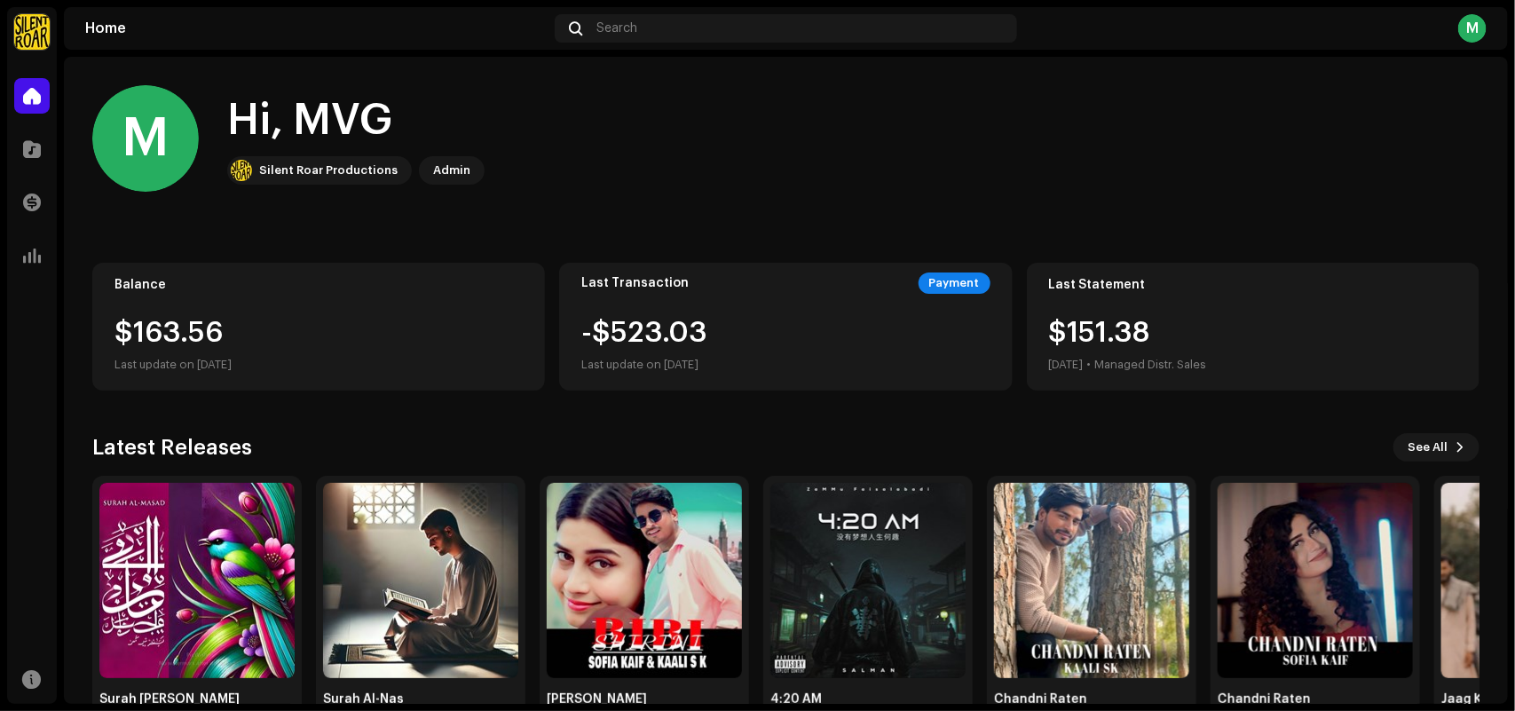
click at [662, 189] on div "M Hi, MVG Silent Roar Productions Admin" at bounding box center [786, 138] width 1388 height 107
click at [25, 145] on span at bounding box center [32, 149] width 18 height 14
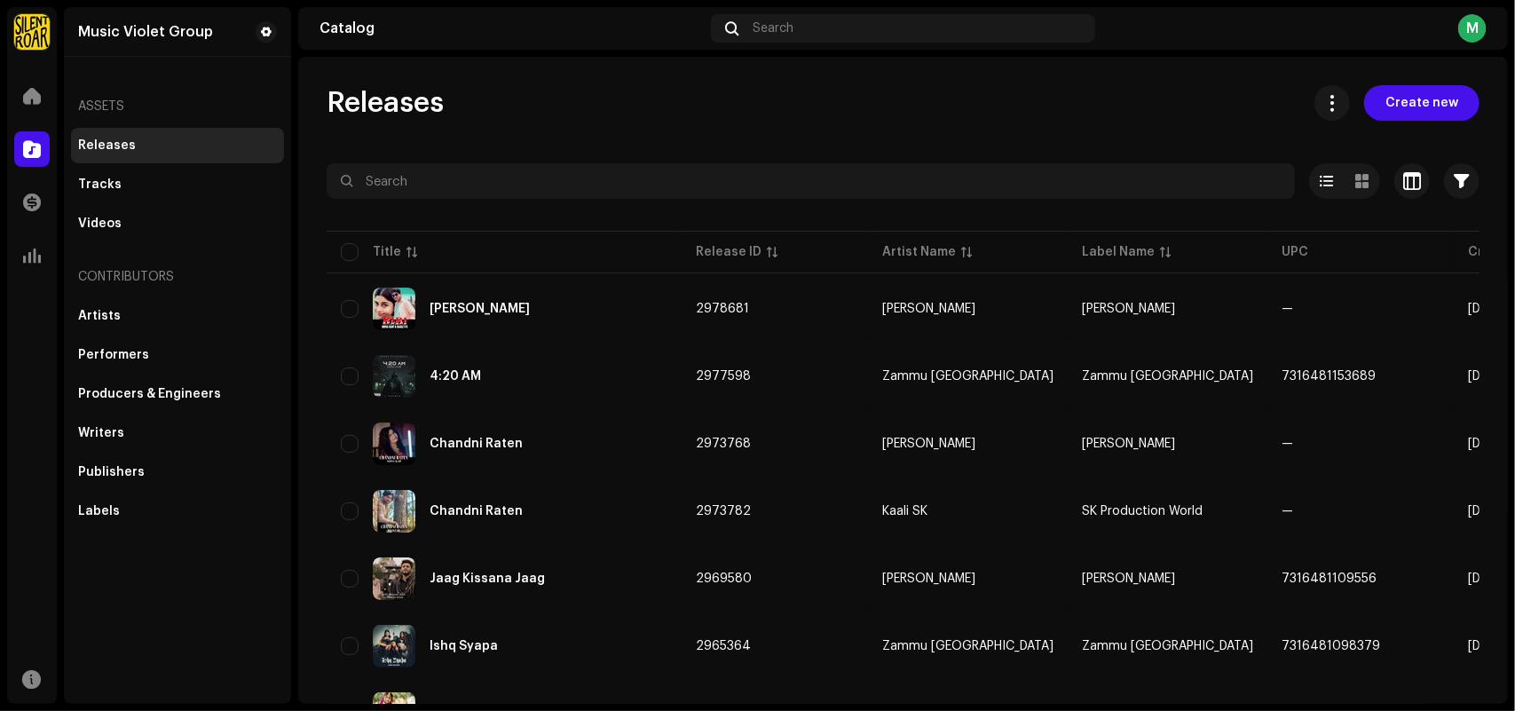
click at [559, 51] on navigation-topbar "Catalog Search M" at bounding box center [903, 32] width 1210 height 50
click at [565, 86] on div "Releases Create new" at bounding box center [903, 103] width 1153 height 36
